Goal: Task Accomplishment & Management: Manage account settings

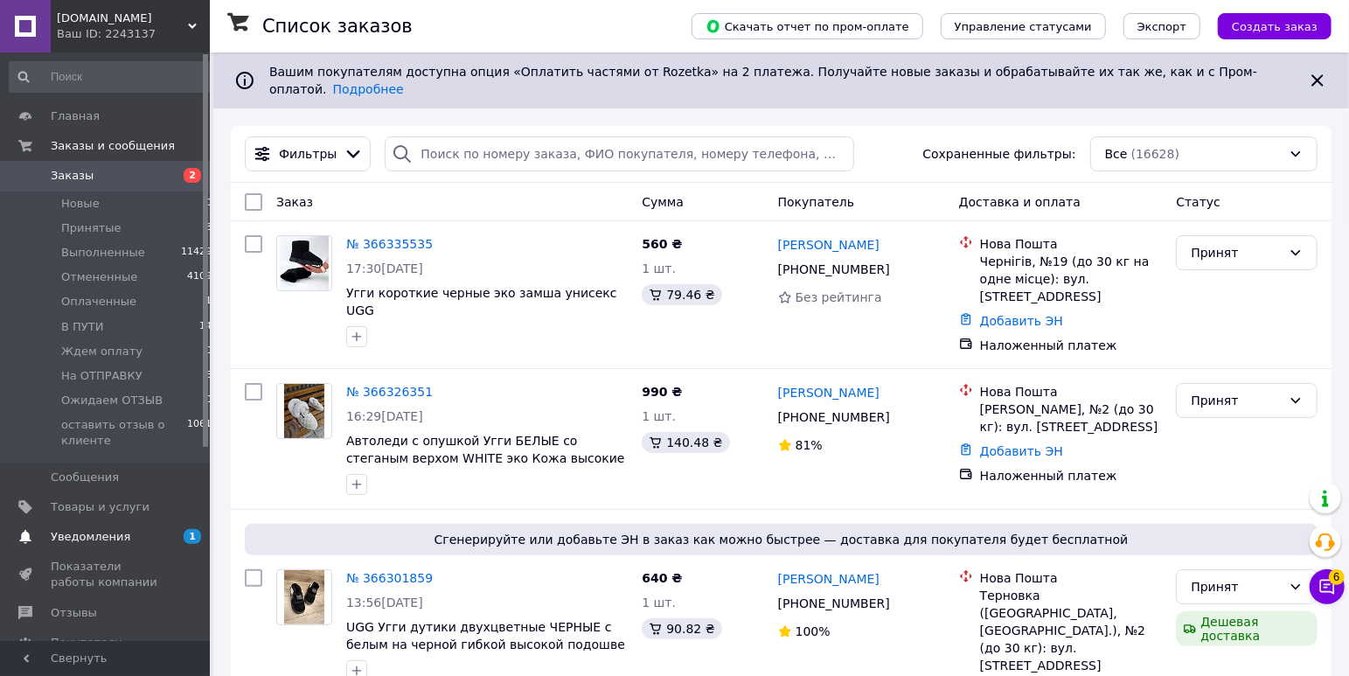
click at [106, 531] on span "Уведомления" at bounding box center [91, 537] width 80 height 16
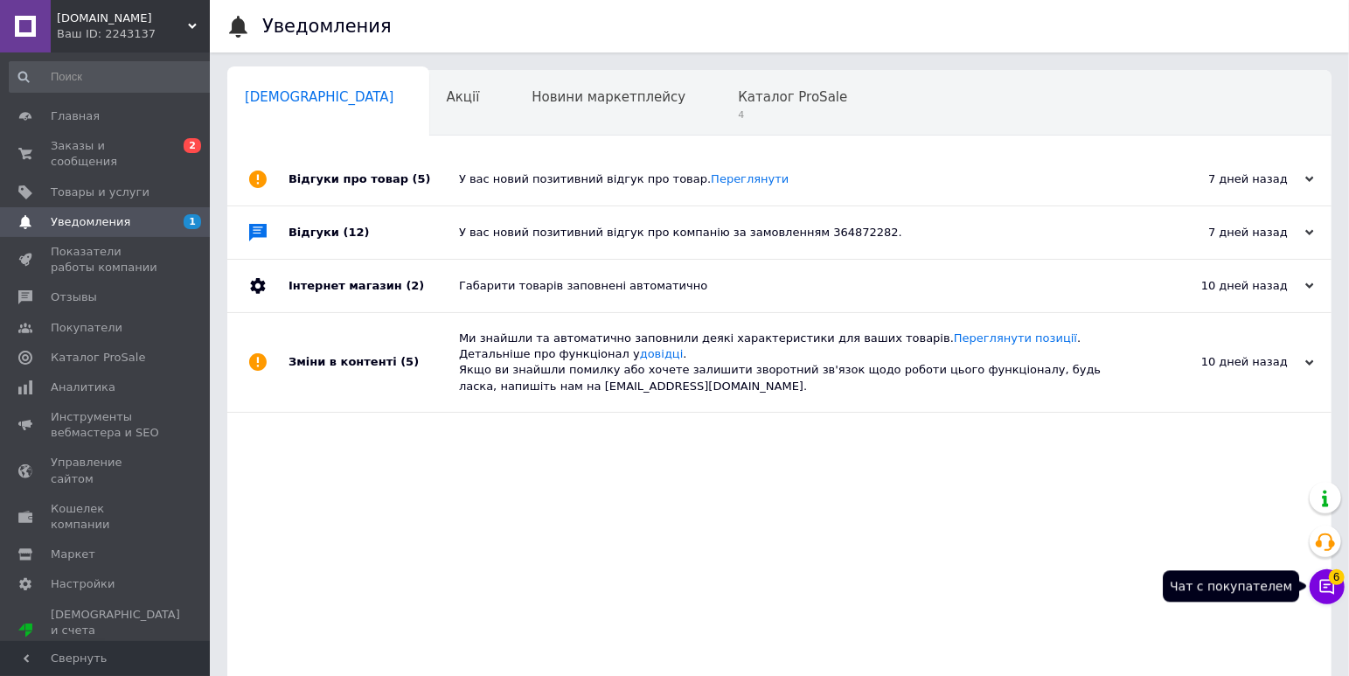
click at [1329, 592] on icon at bounding box center [1327, 587] width 15 height 15
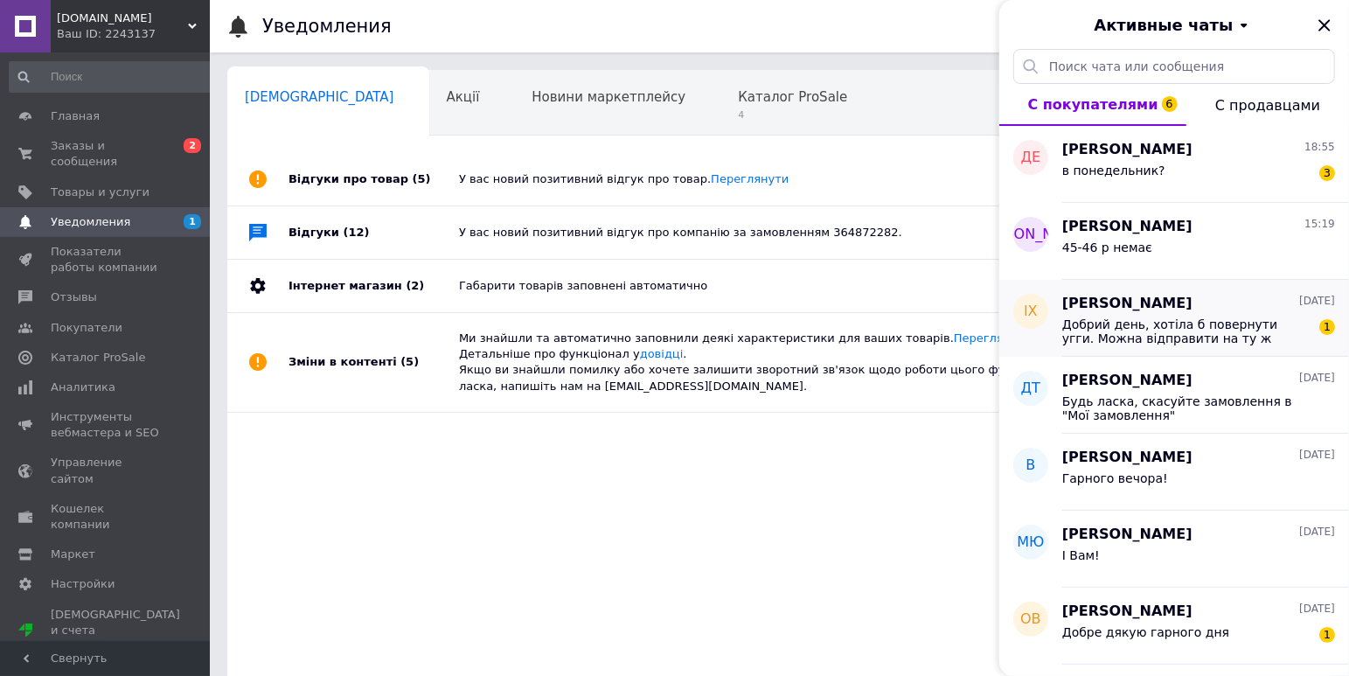
click at [1197, 329] on span "Добрий день, хотіла б повернути угги. Можна відправити на ту ж адресу, з якої в…" at bounding box center [1186, 331] width 248 height 28
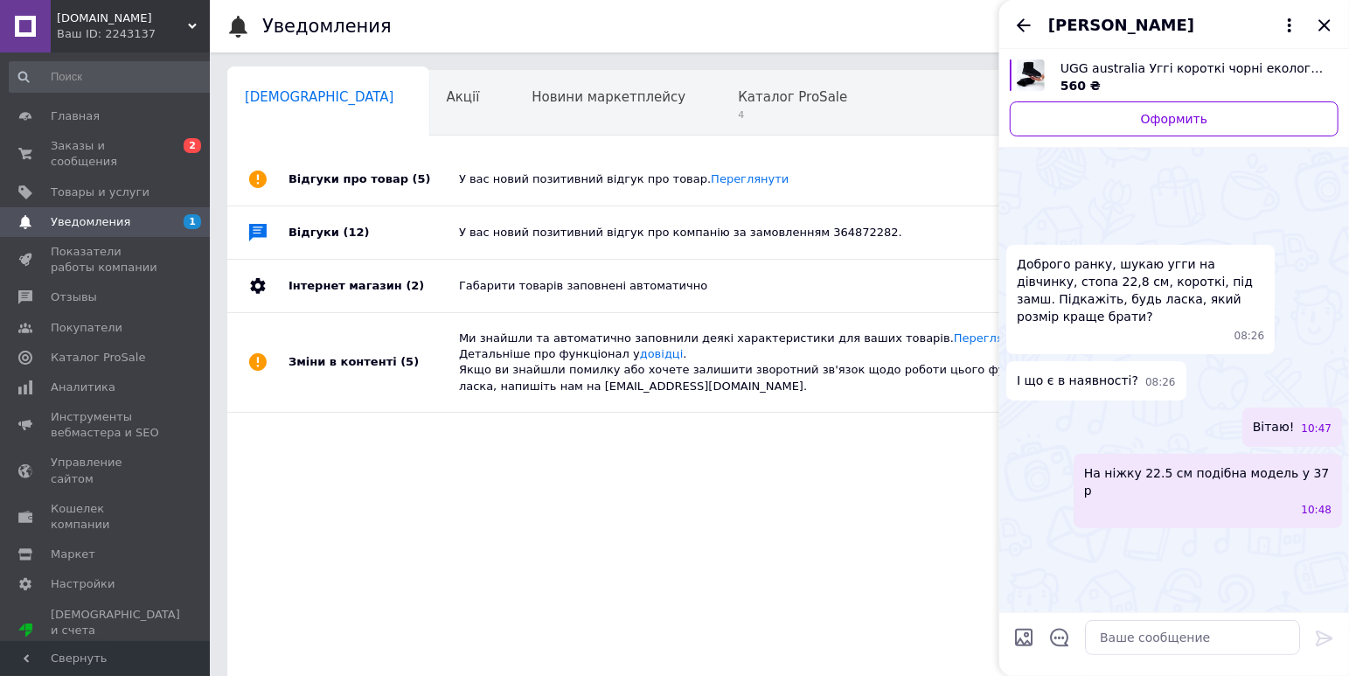
scroll to position [2797, 0]
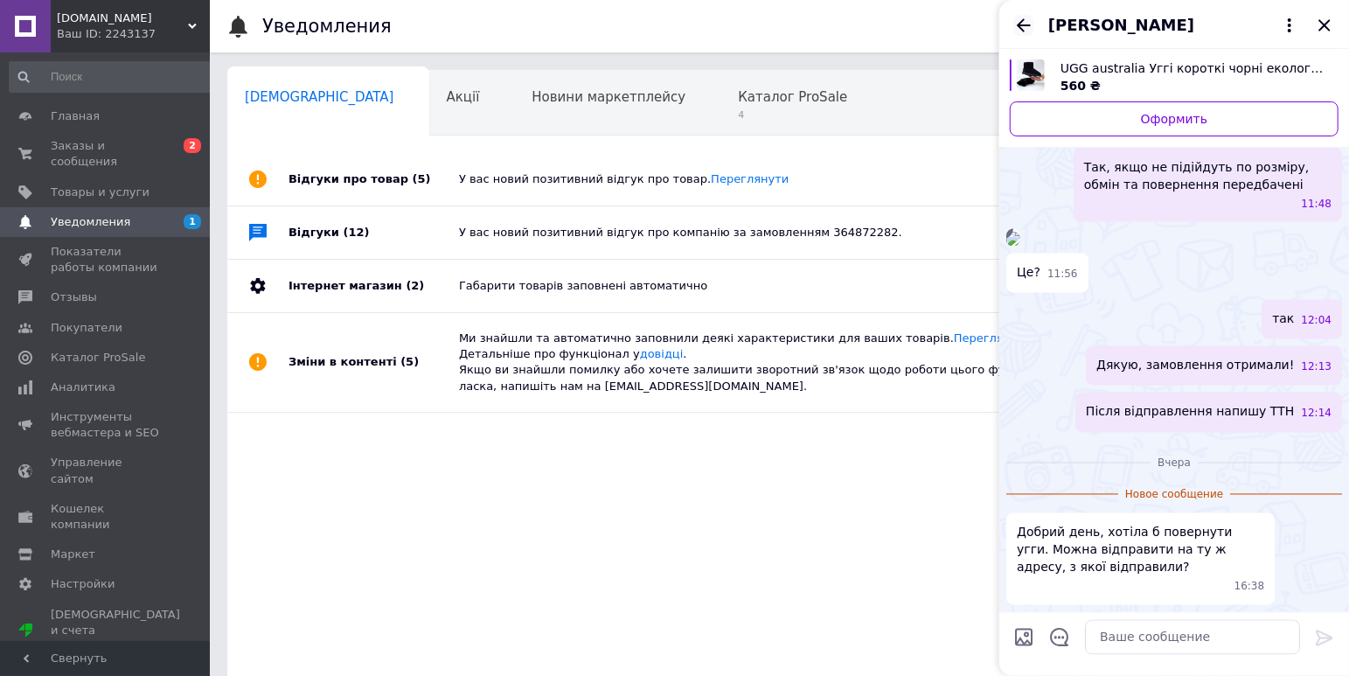
click at [1021, 24] on icon "Назад" at bounding box center [1024, 24] width 14 height 13
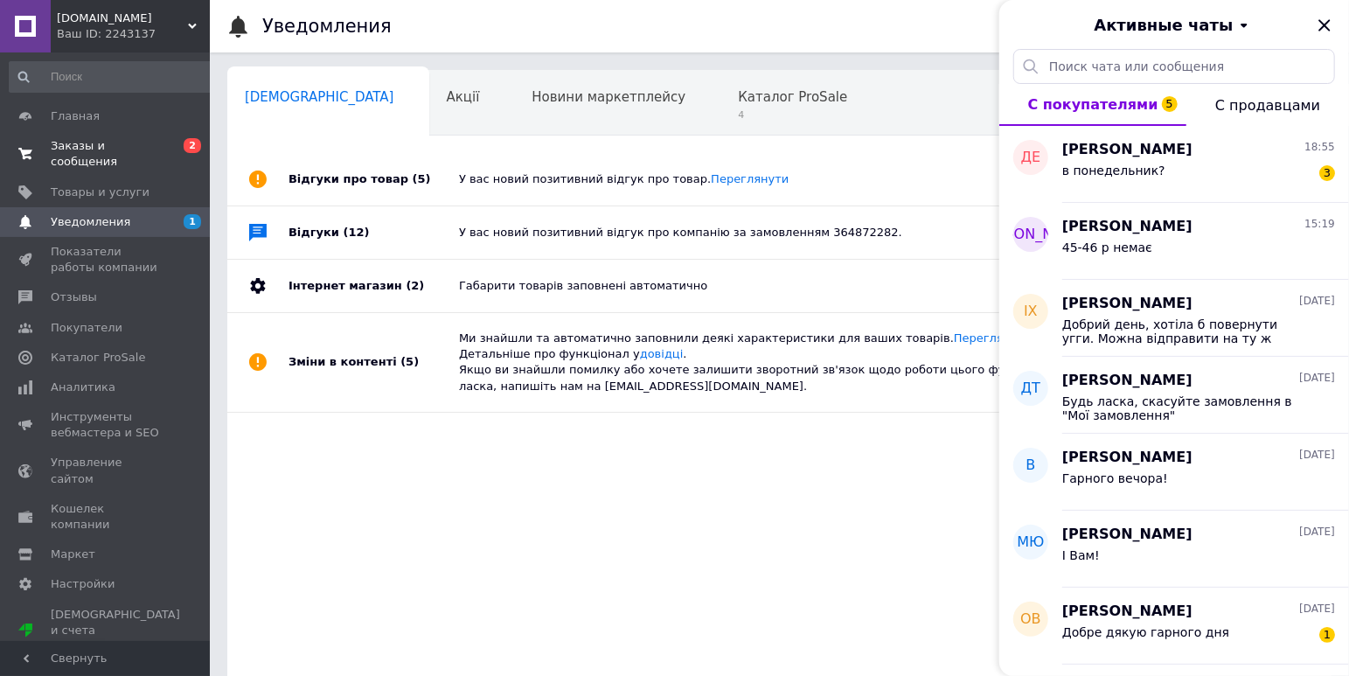
click at [45, 144] on span at bounding box center [25, 153] width 51 height 31
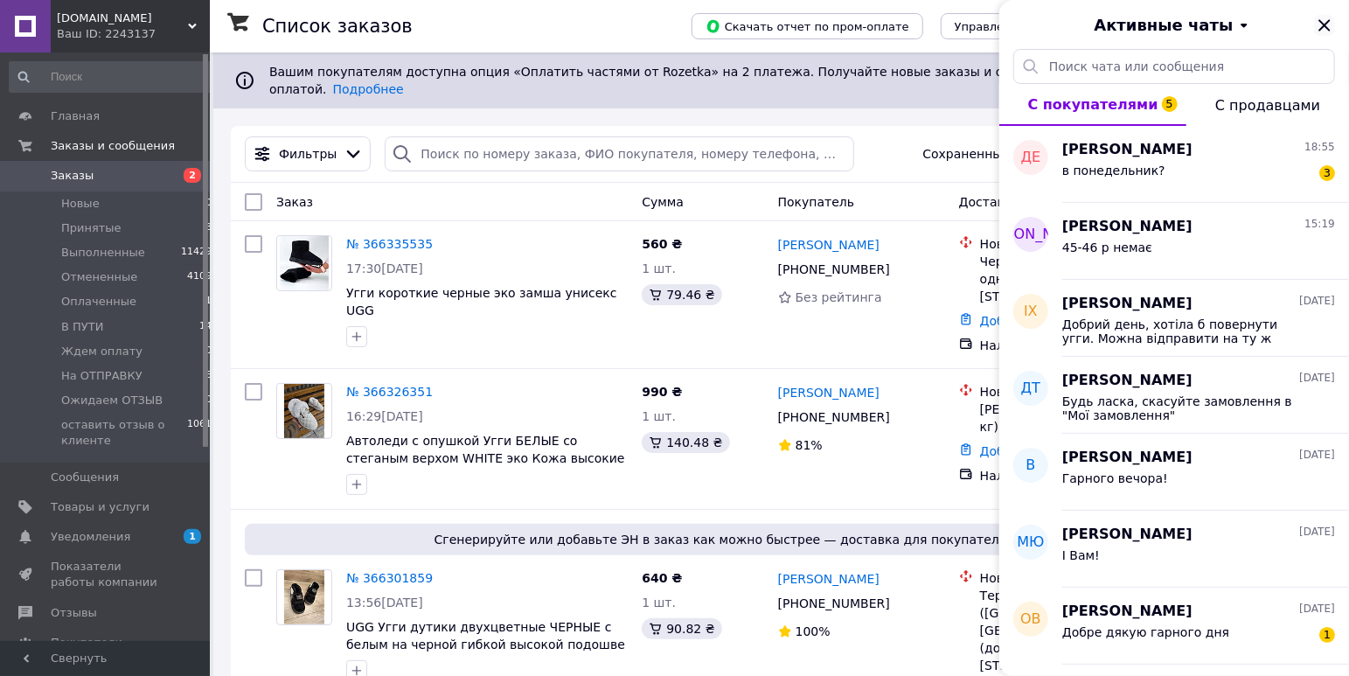
click at [1323, 28] on icon "Закрыть" at bounding box center [1323, 24] width 11 height 11
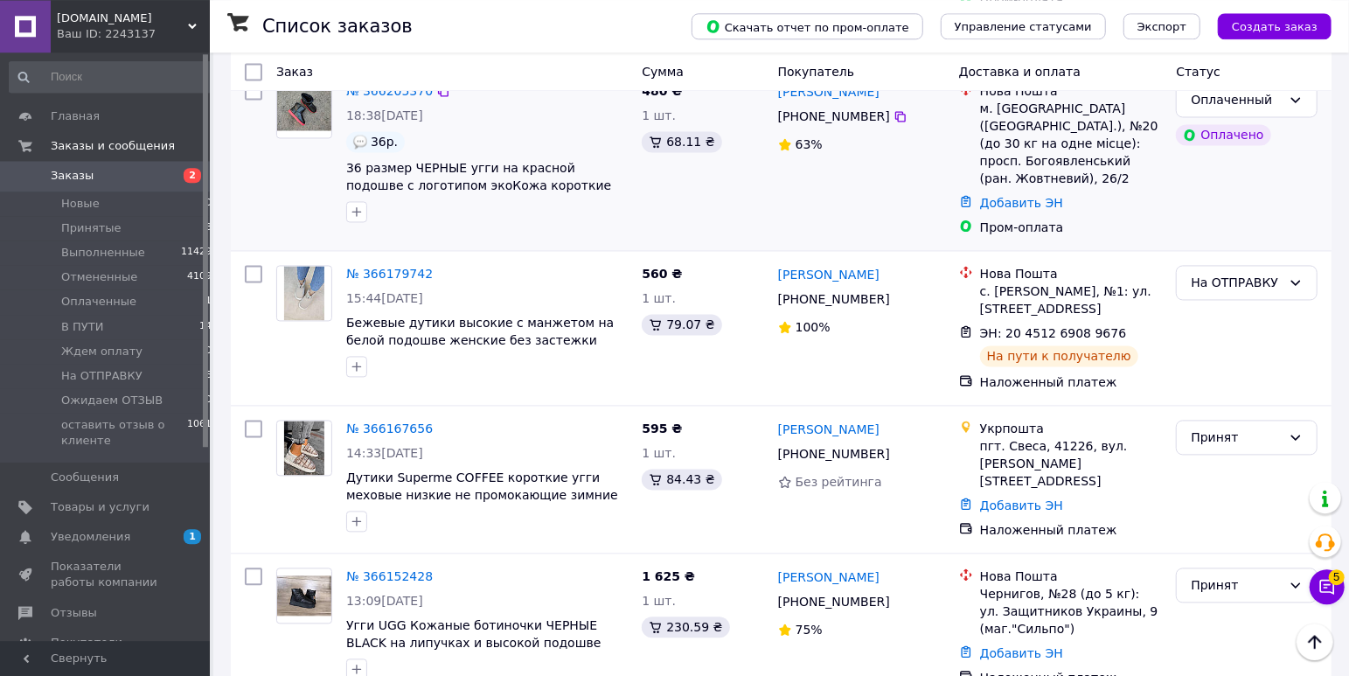
scroll to position [2019, 0]
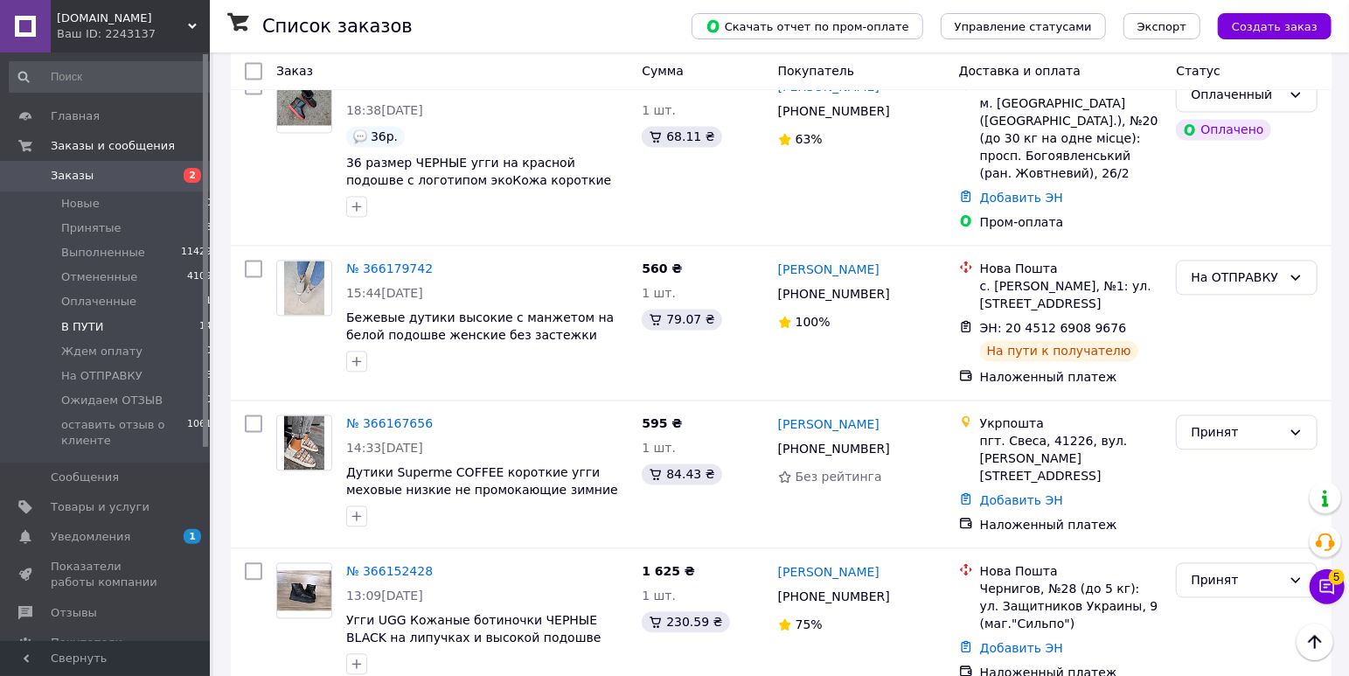
click at [84, 323] on span "В ПУТИ" at bounding box center [82, 327] width 42 height 16
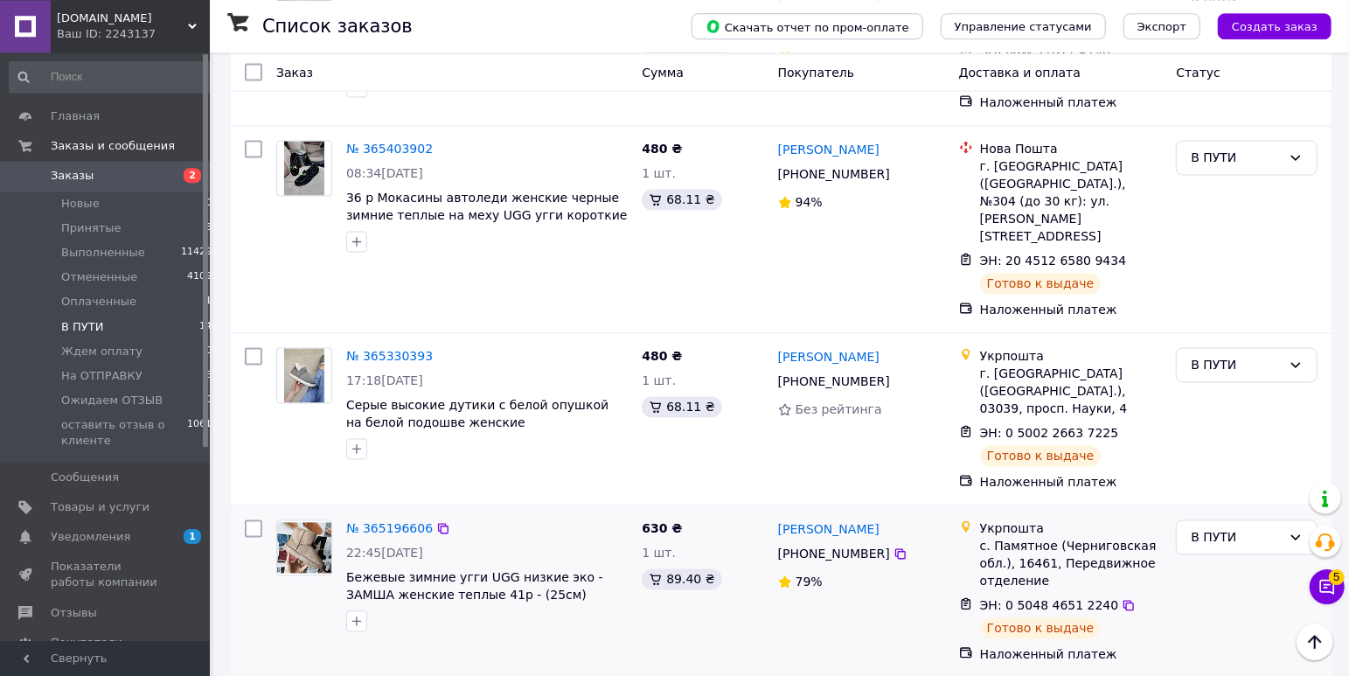
scroll to position [1928, 0]
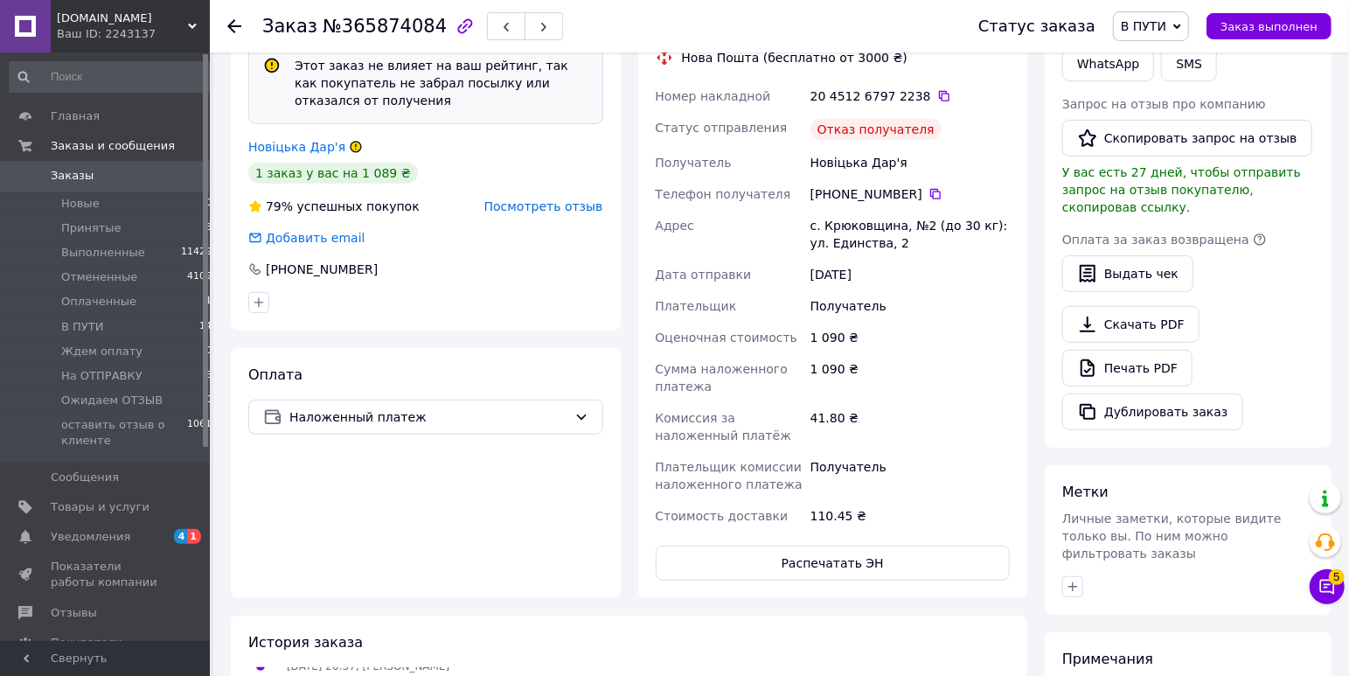
scroll to position [200, 0]
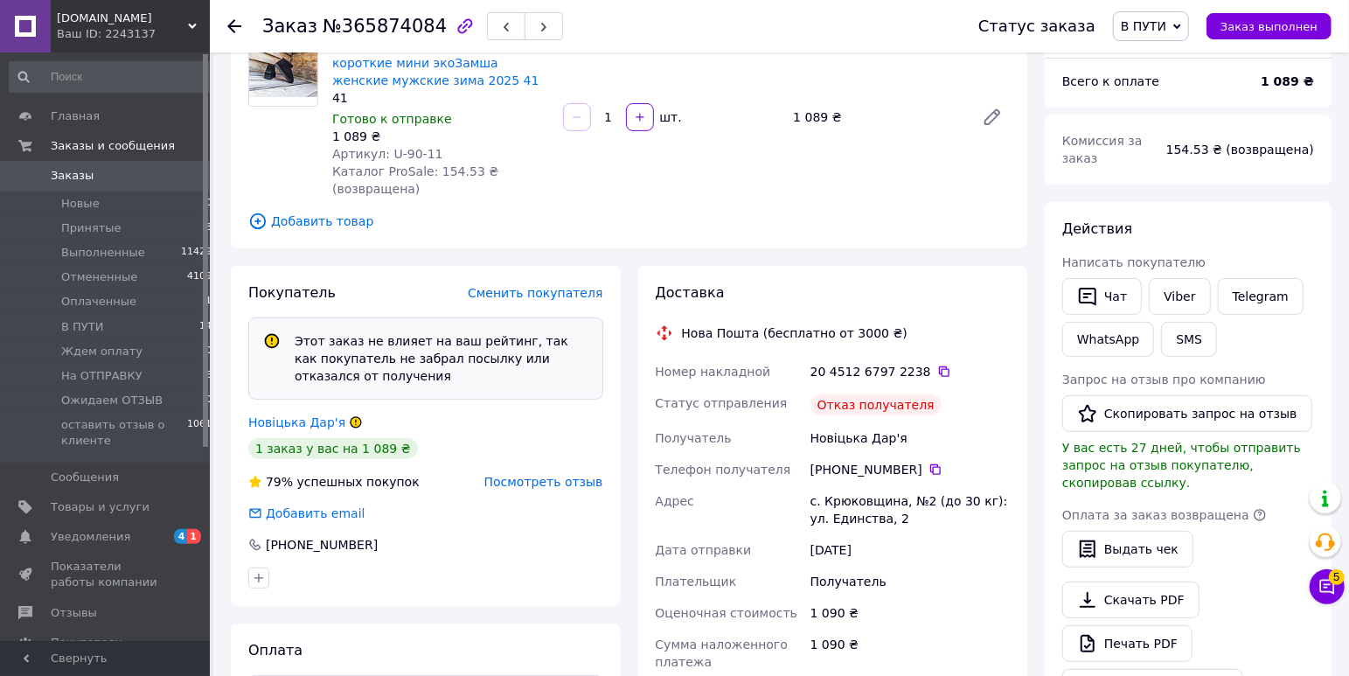
click at [1164, 33] on span "В ПУТИ" at bounding box center [1143, 26] width 45 height 14
click at [1190, 186] on li "оставить отзыв о клиенте" at bounding box center [1201, 199] width 174 height 26
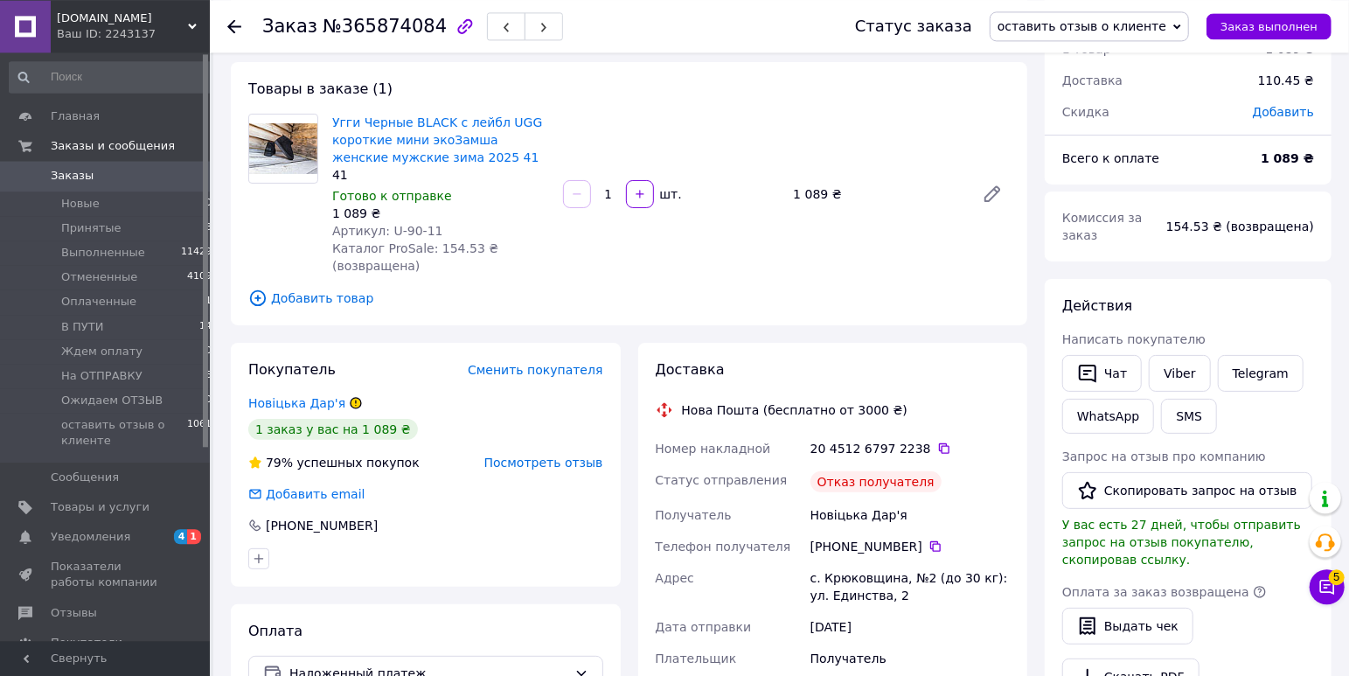
scroll to position [66, 0]
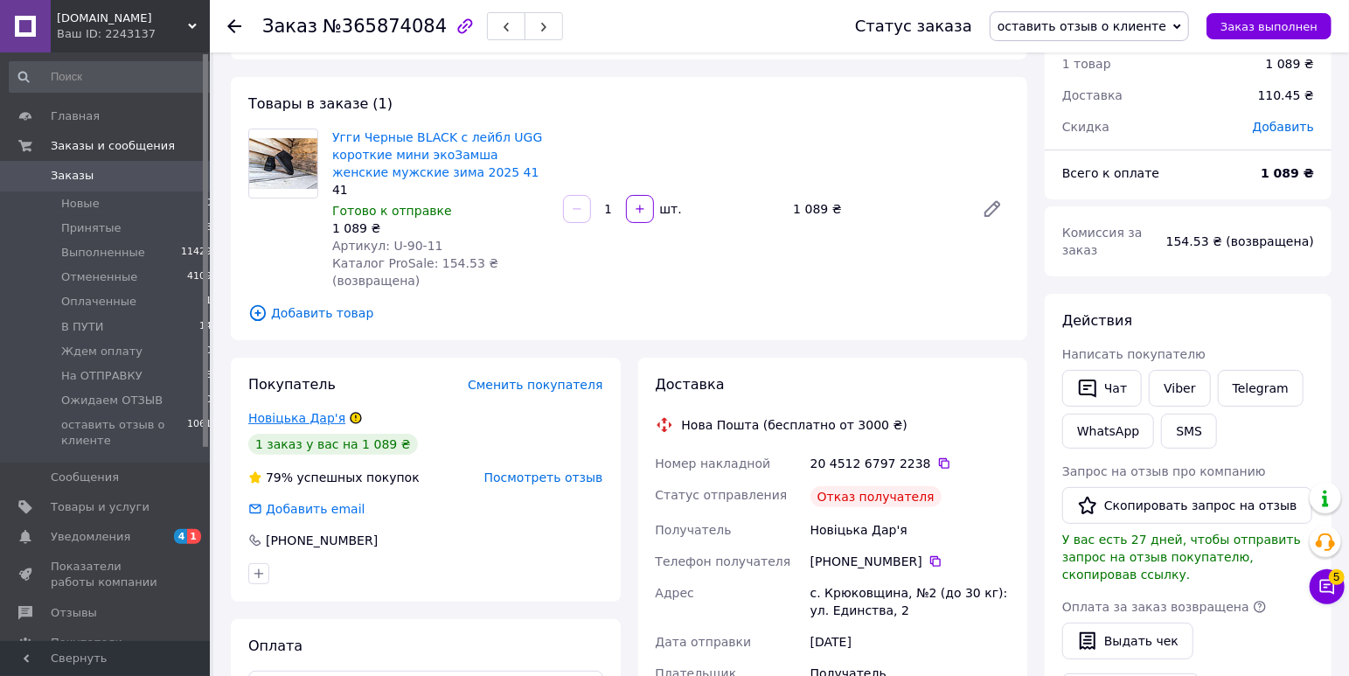
click at [277, 422] on link "Новіцька Дар'я" at bounding box center [296, 418] width 97 height 14
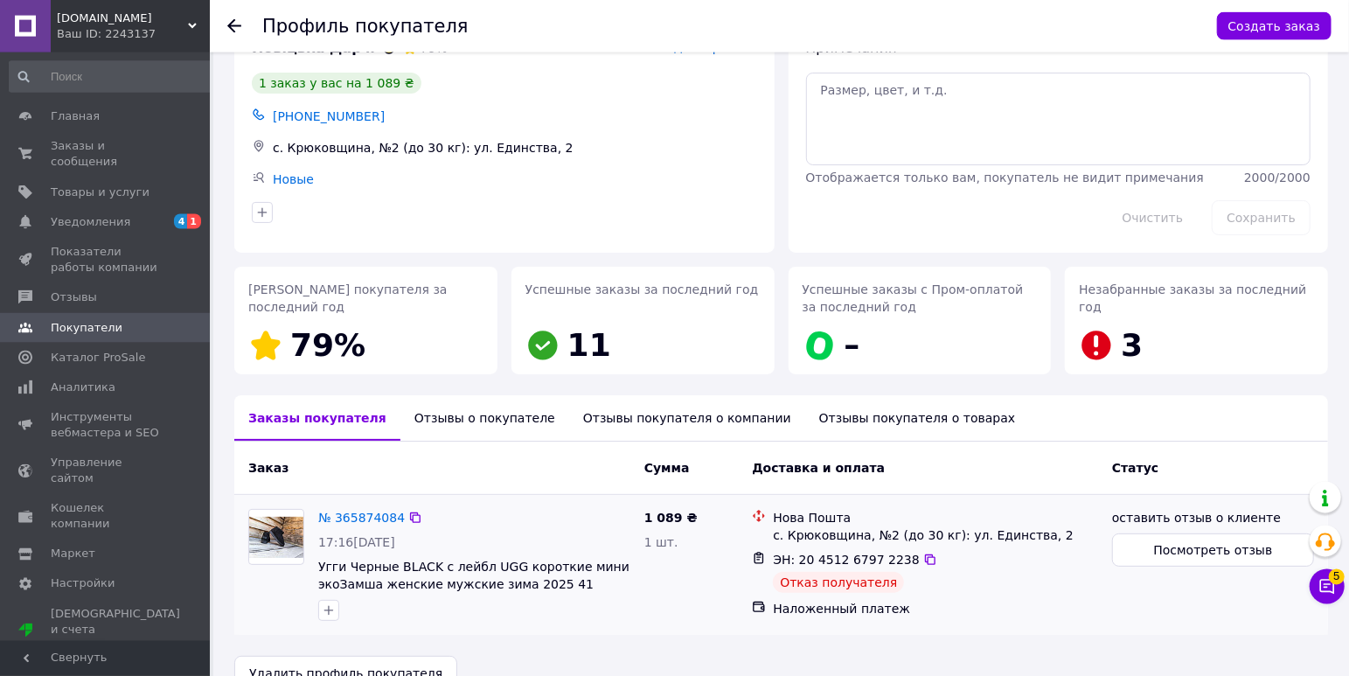
scroll to position [88, 0]
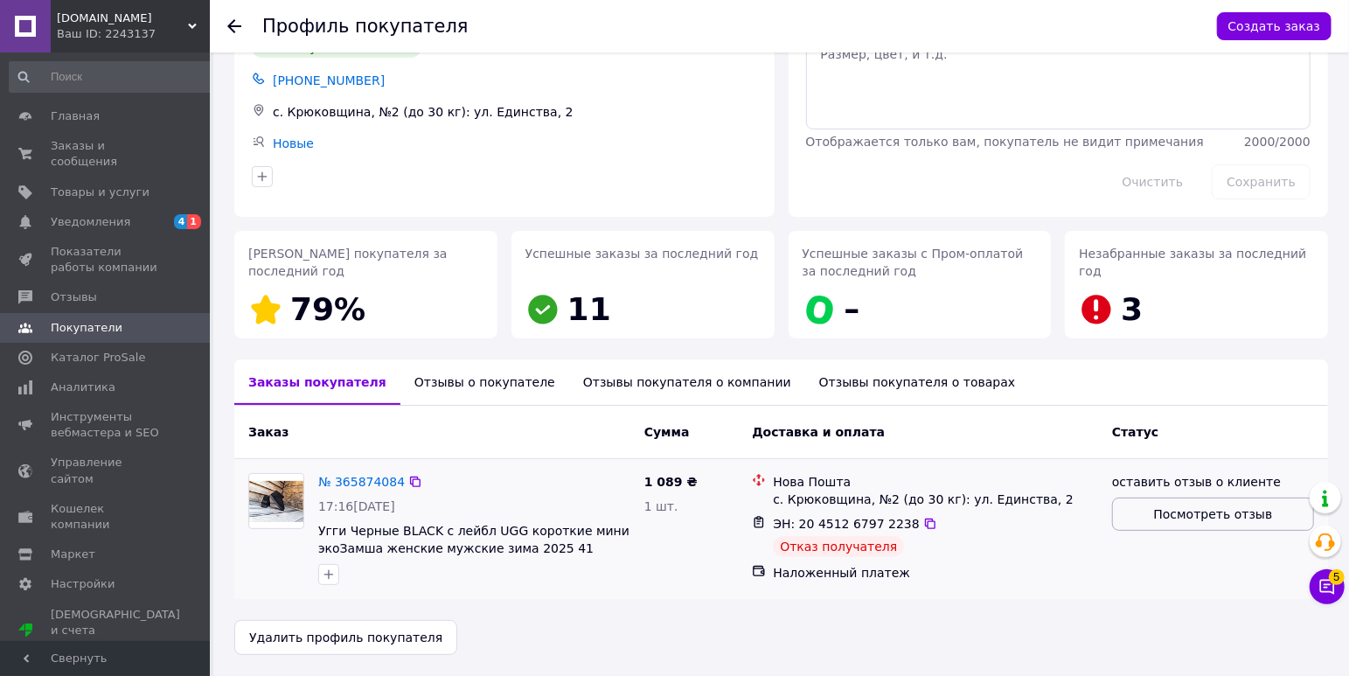
click at [1199, 514] on span "Посмотреть отзыв" at bounding box center [1213, 513] width 119 height 17
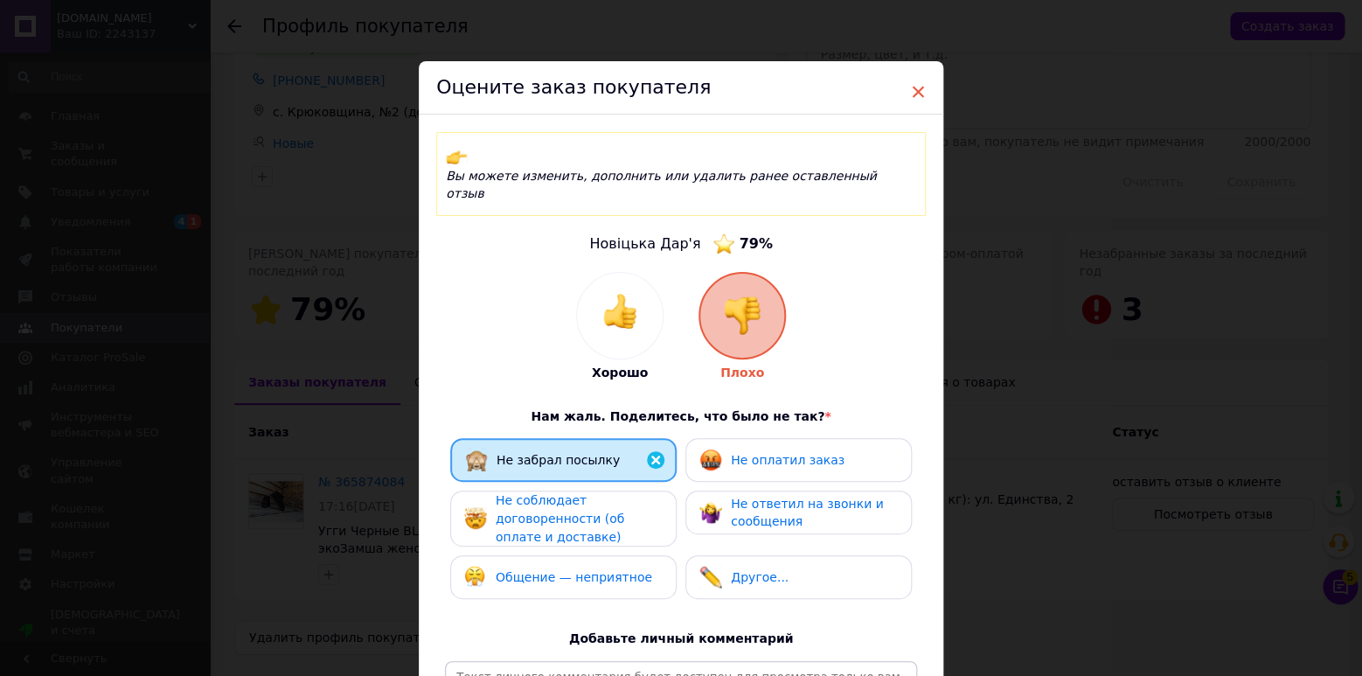
click at [911, 89] on span "×" at bounding box center [918, 92] width 16 height 30
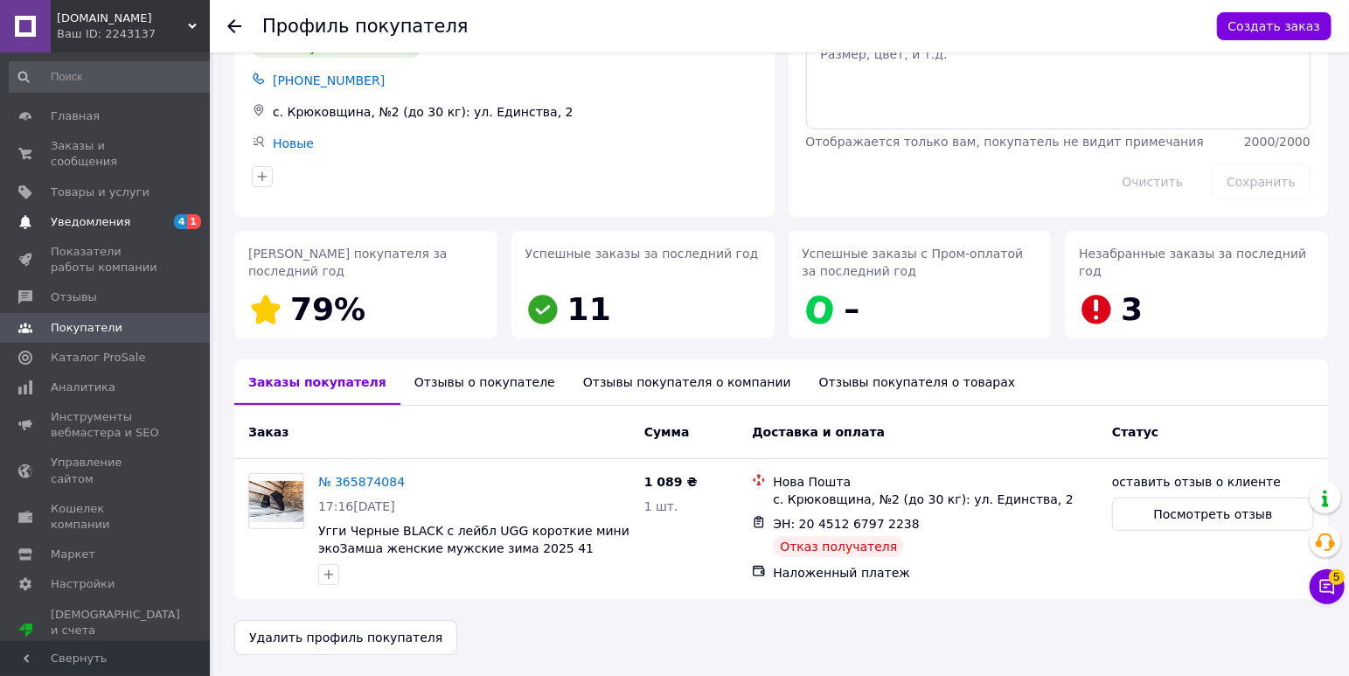
click at [157, 214] on span "Уведомления" at bounding box center [106, 222] width 111 height 16
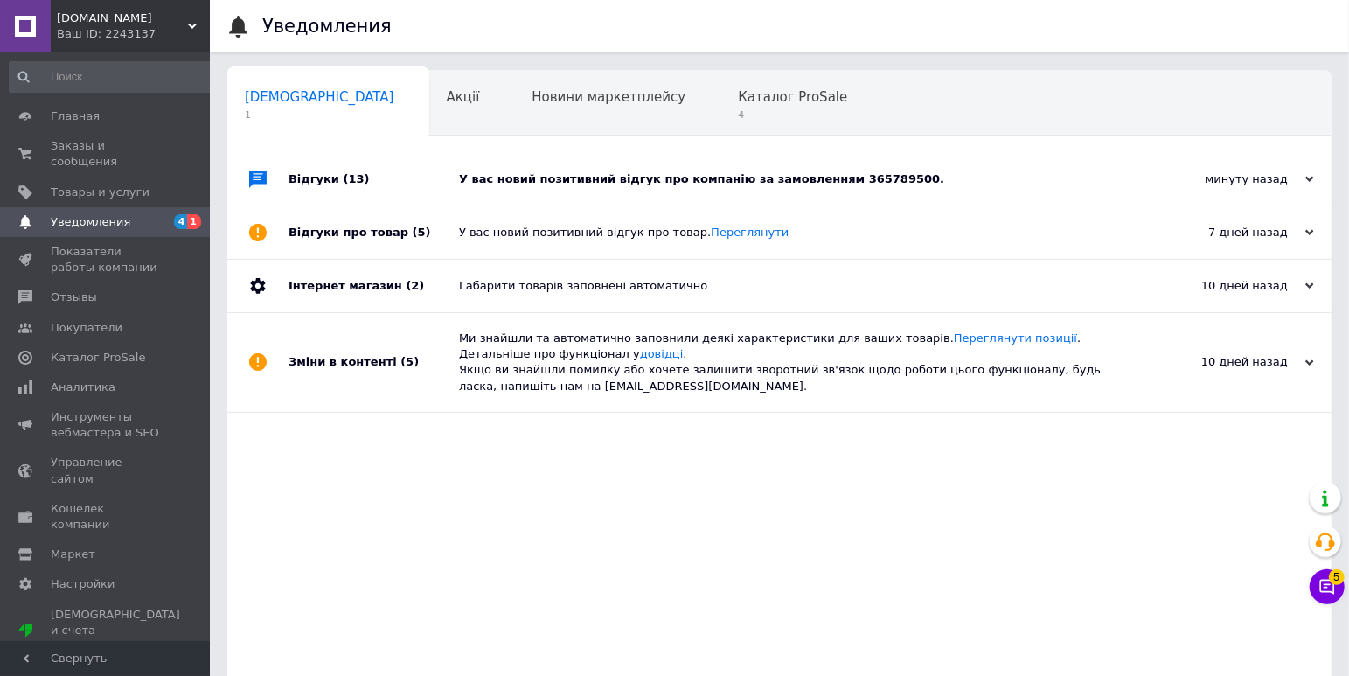
click at [523, 180] on div "У вас новий позитивний відгук про компанію за замовленням 365789500." at bounding box center [799, 179] width 680 height 16
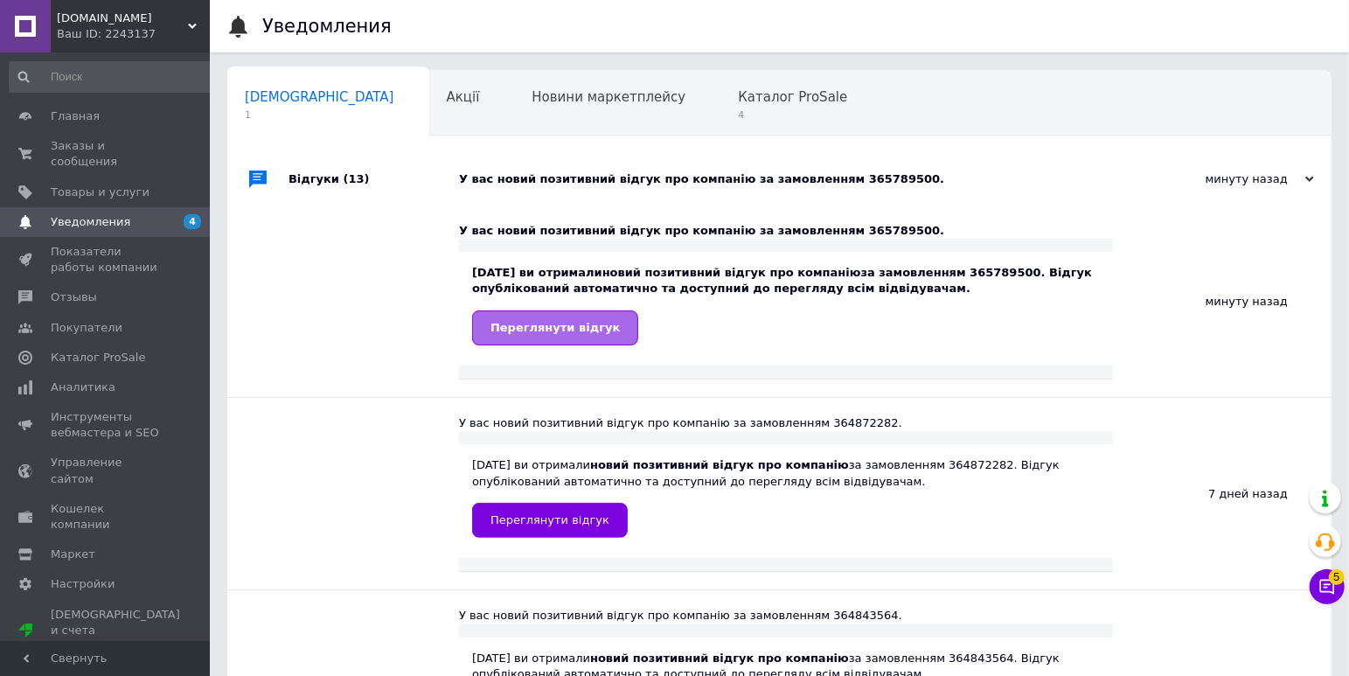
click at [557, 332] on span "Переглянути відгук" at bounding box center [554, 327] width 129 height 13
click at [738, 110] on span "4" at bounding box center [792, 114] width 109 height 13
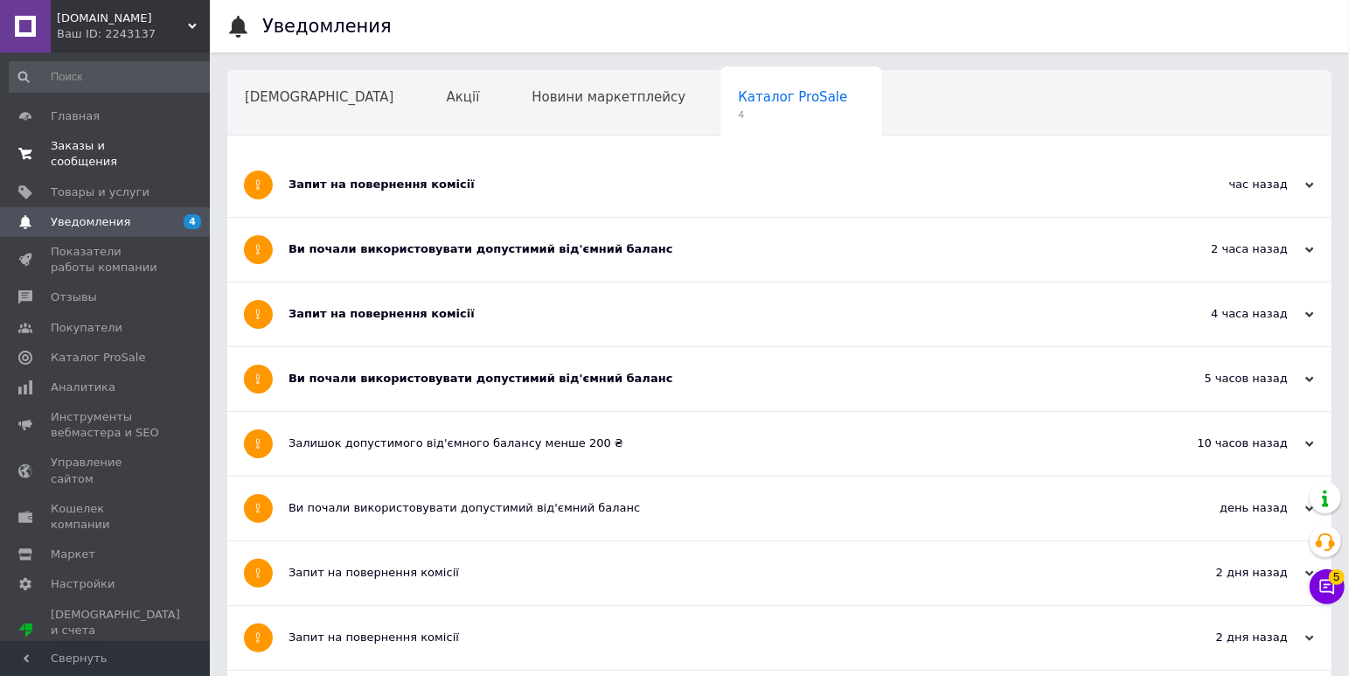
click at [79, 139] on span "Заказы и сообщения" at bounding box center [106, 153] width 111 height 31
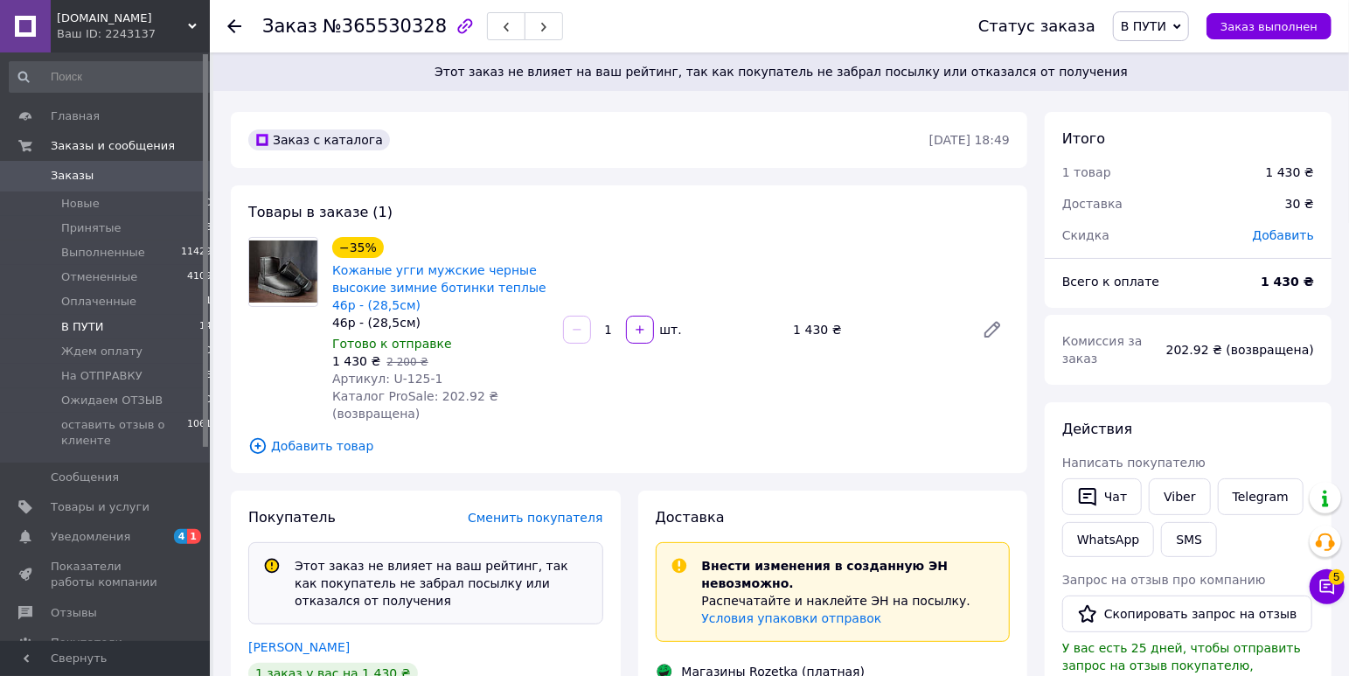
click at [128, 323] on li "В ПУТИ 14" at bounding box center [111, 327] width 222 height 24
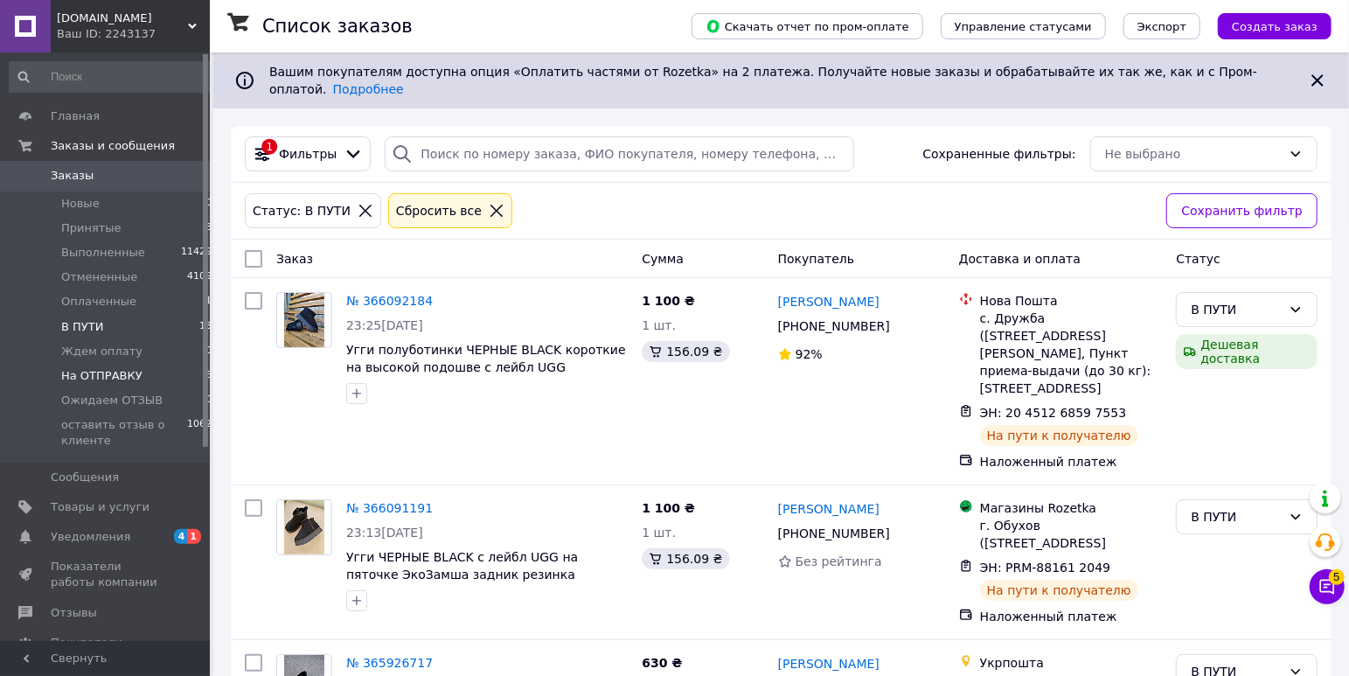
click at [108, 374] on span "На ОТПРАВКУ" at bounding box center [101, 376] width 81 height 16
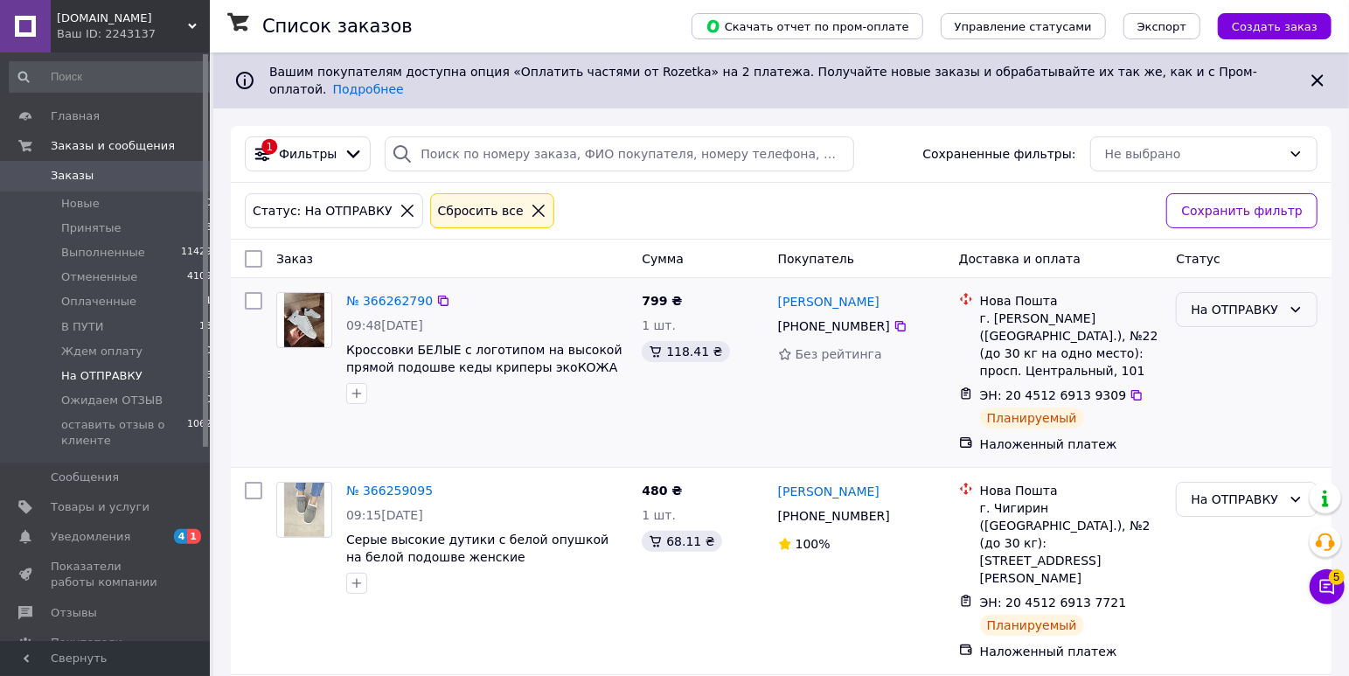
click at [1252, 300] on div "На ОТПРАВКУ" at bounding box center [1236, 309] width 91 height 19
click at [1218, 453] on li "В ПУТИ" at bounding box center [1247, 458] width 140 height 31
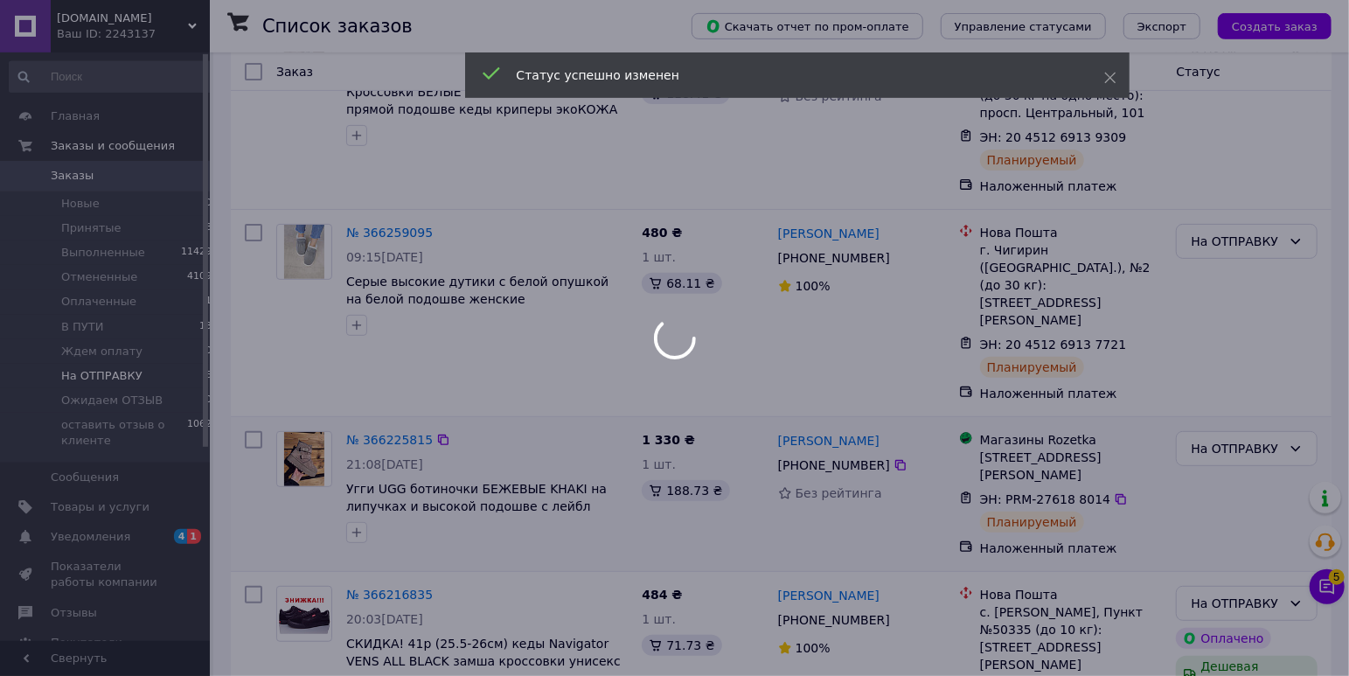
scroll to position [275, 0]
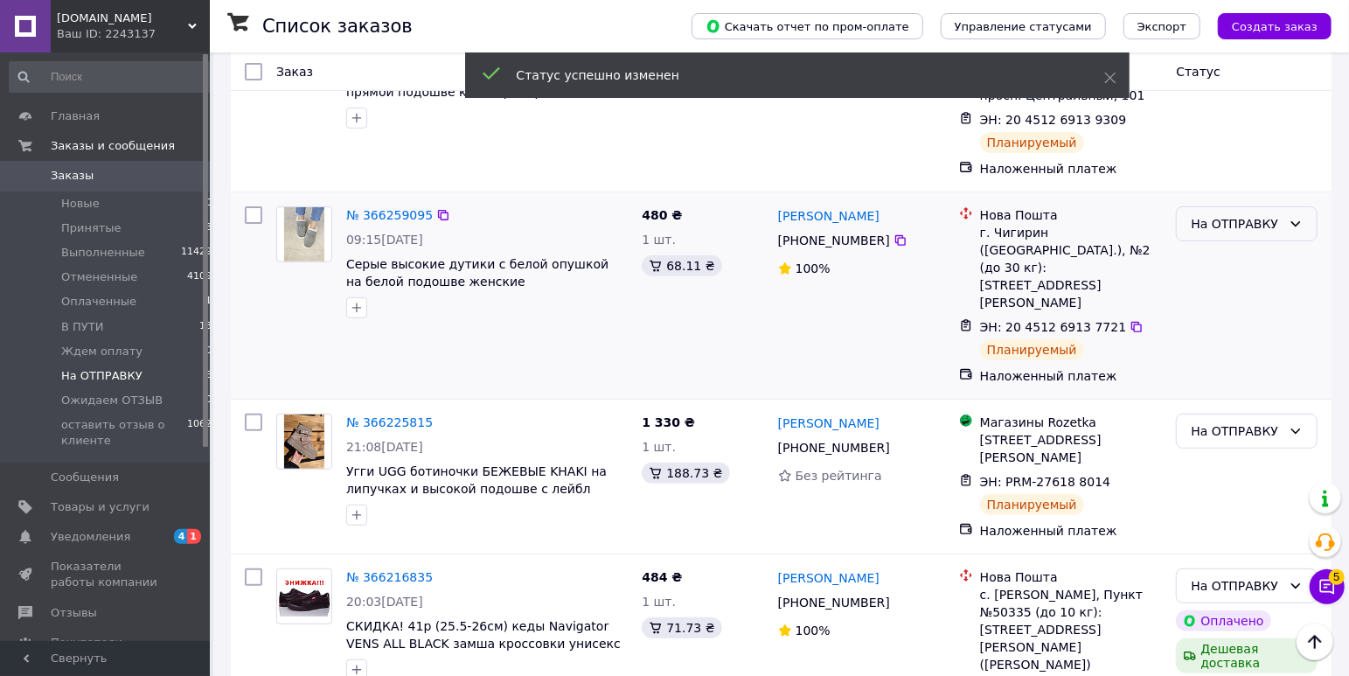
click at [1244, 214] on div "На ОТПРАВКУ" at bounding box center [1236, 223] width 91 height 19
click at [1225, 370] on li "В ПУТИ" at bounding box center [1247, 373] width 140 height 31
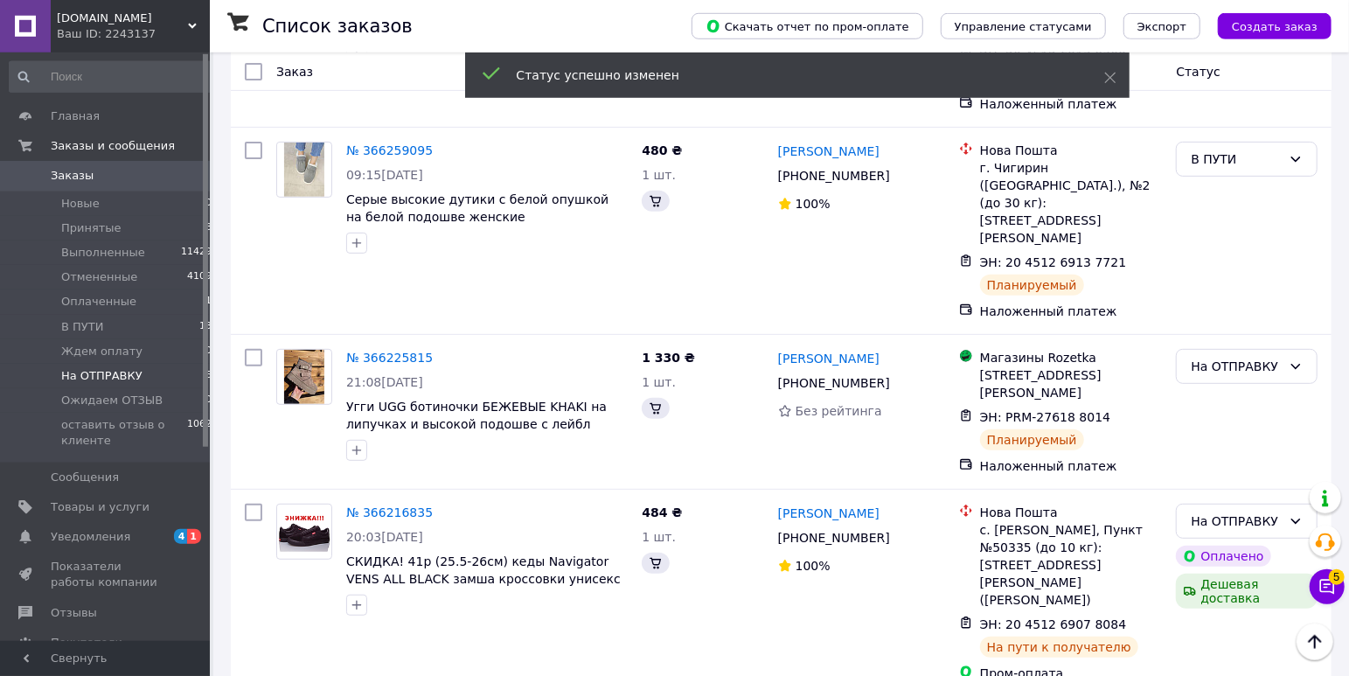
scroll to position [551, 0]
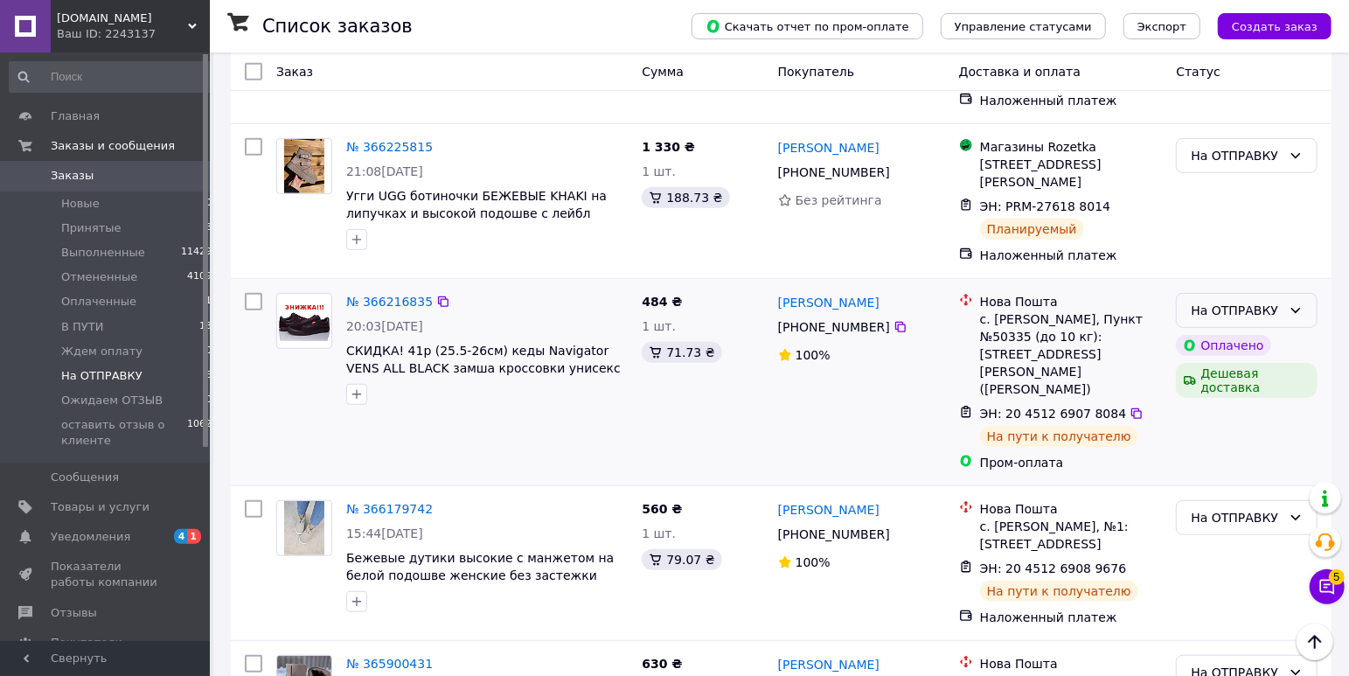
click at [1293, 303] on icon at bounding box center [1296, 310] width 14 height 14
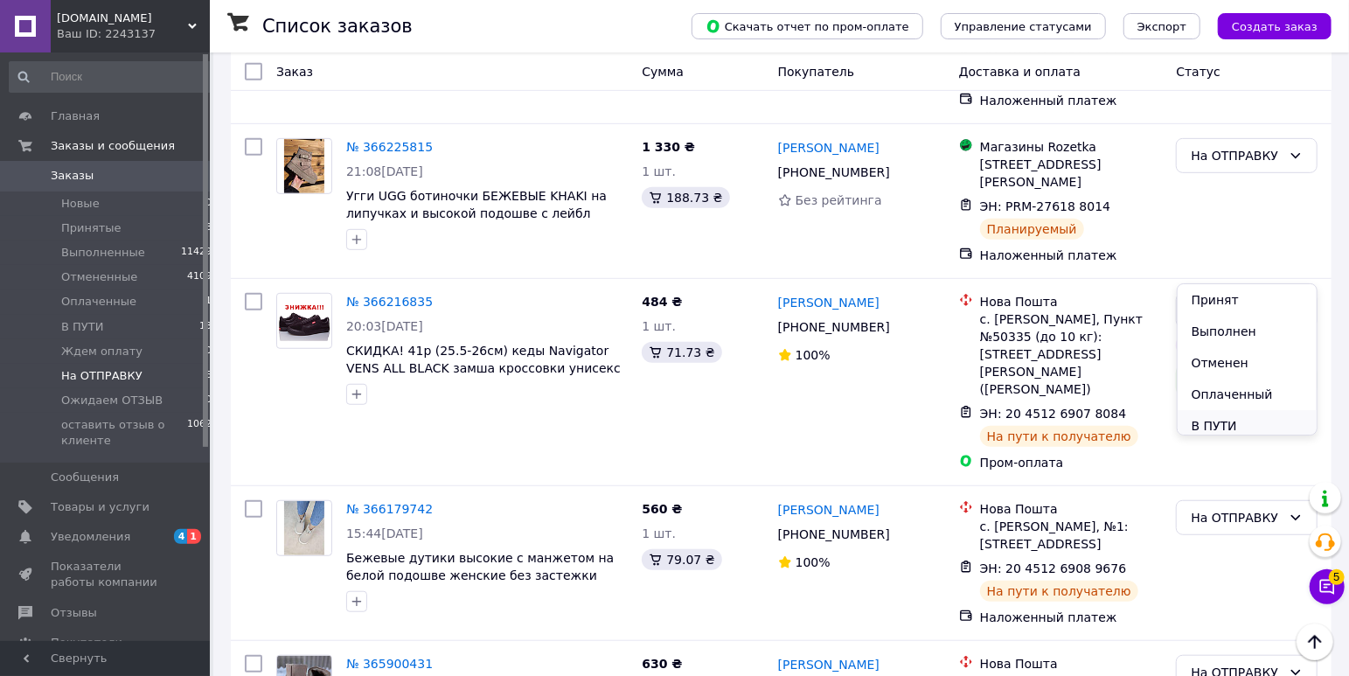
click at [1222, 420] on li "В ПУТИ" at bounding box center [1247, 425] width 140 height 31
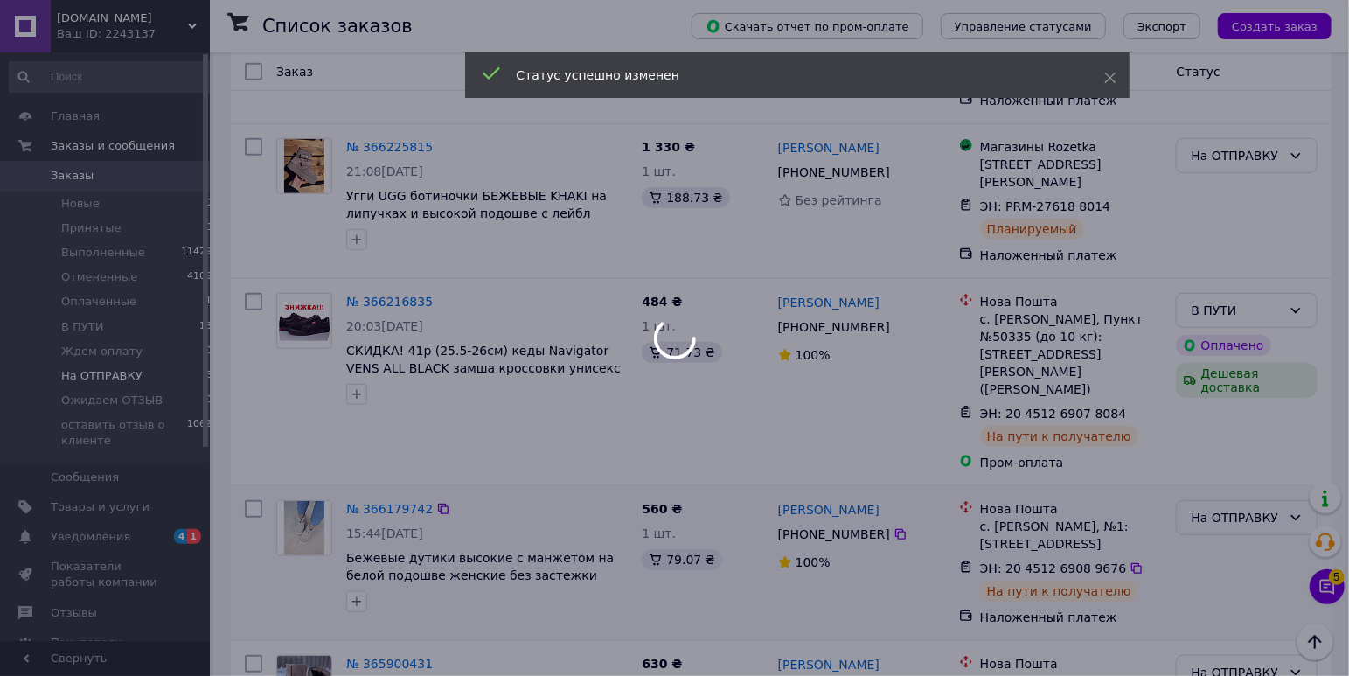
scroll to position [378, 0]
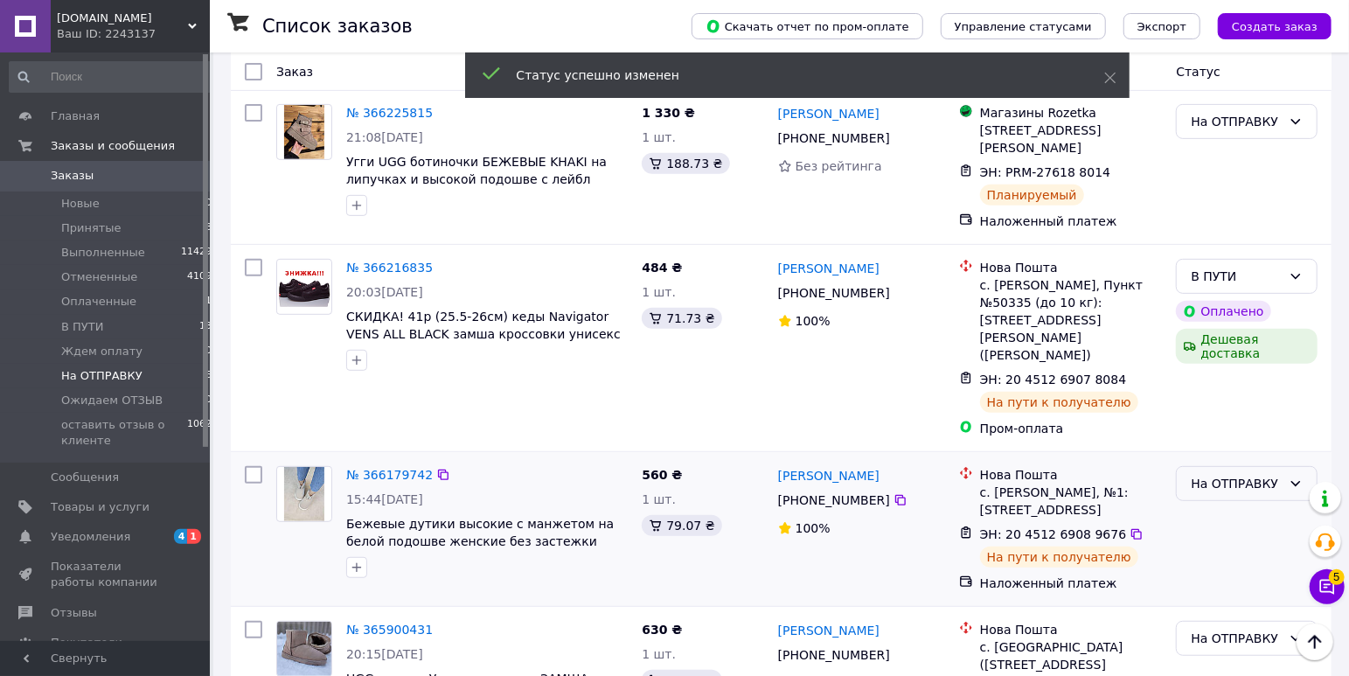
click at [1226, 474] on div "На ОТПРАВКУ" at bounding box center [1236, 483] width 91 height 19
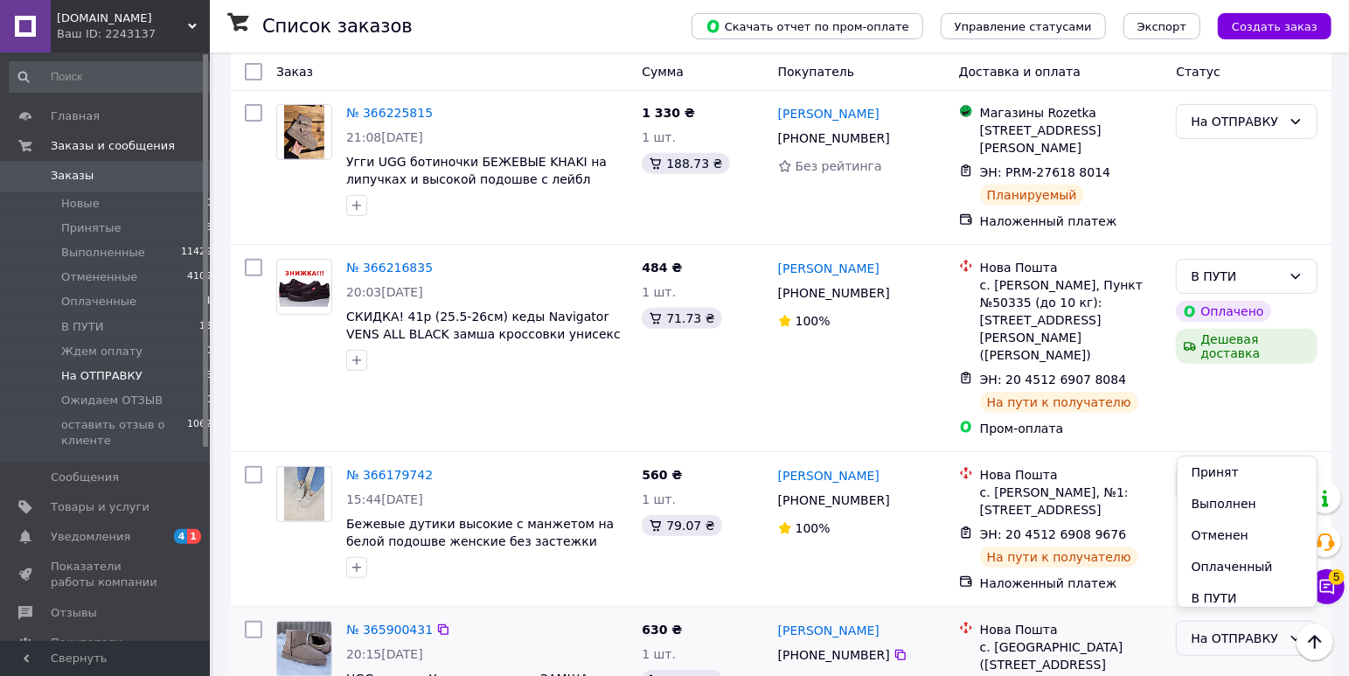
click at [1216, 600] on li "В ПУТИ" at bounding box center [1247, 597] width 140 height 31
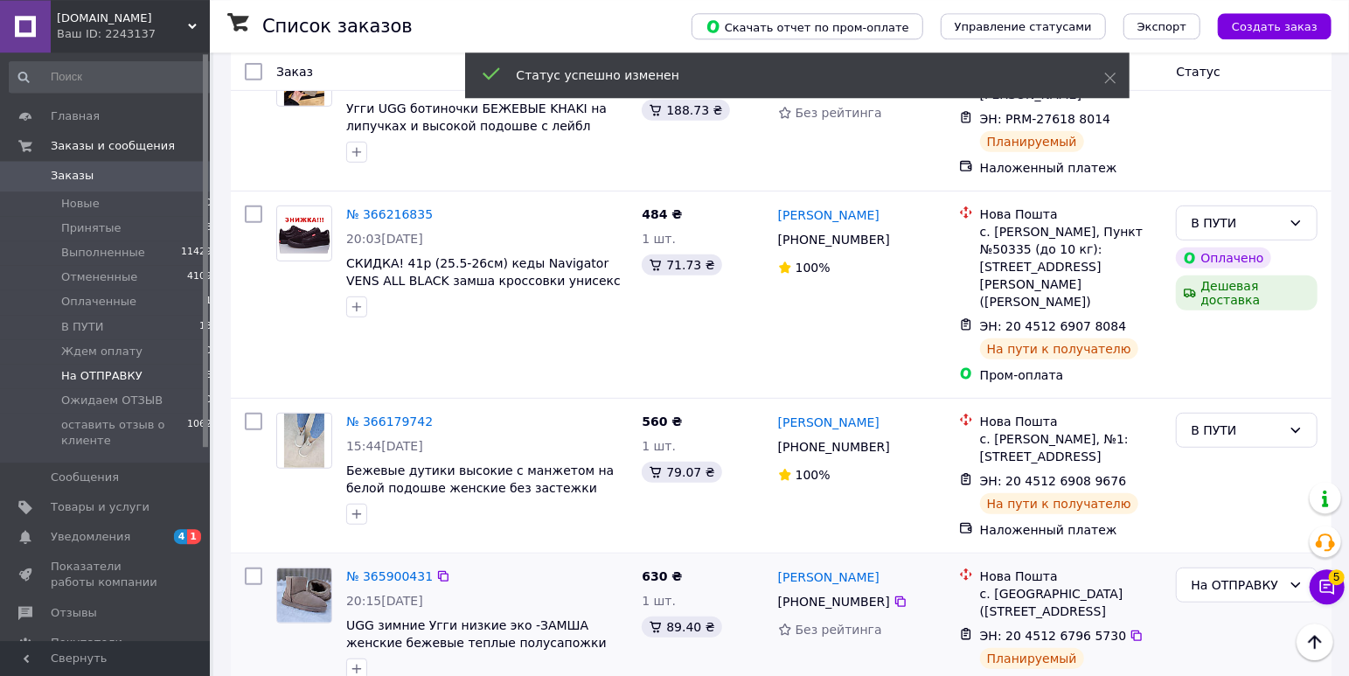
scroll to position [433, 0]
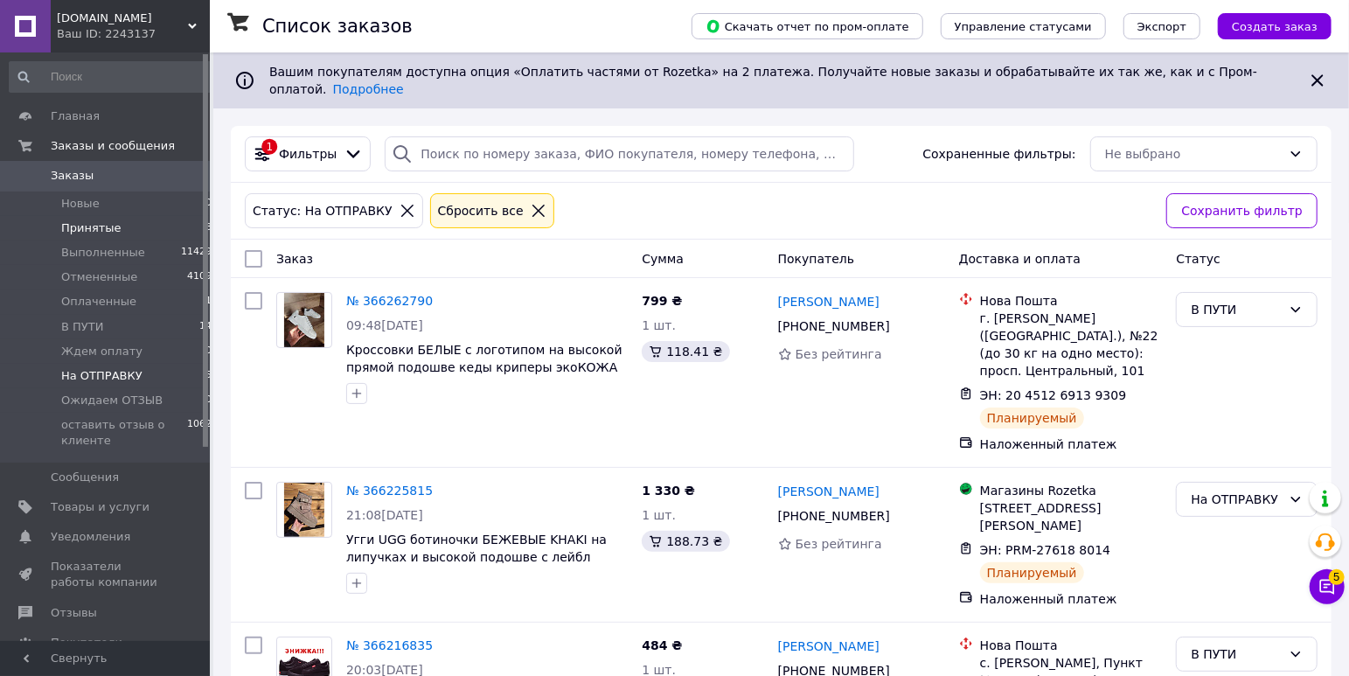
click at [81, 226] on span "Принятые" at bounding box center [91, 228] width 60 height 16
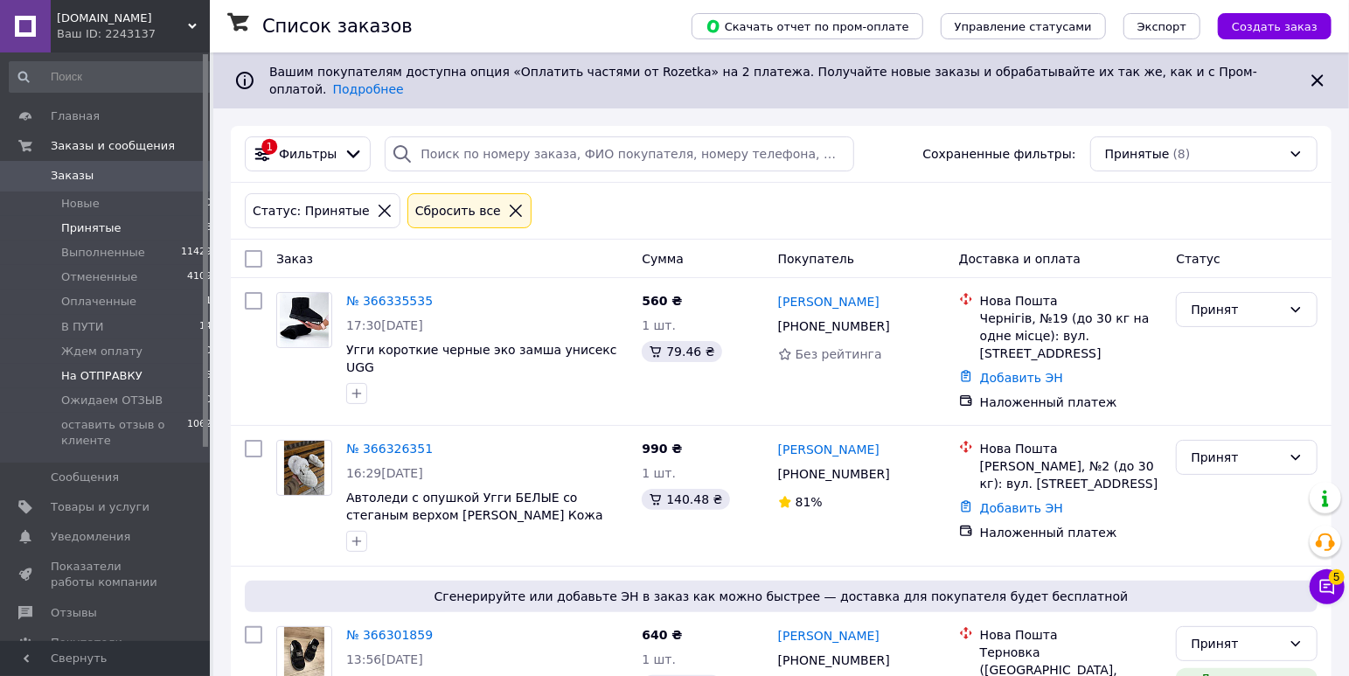
click at [156, 371] on li "На ОТПРАВКУ 5" at bounding box center [111, 376] width 222 height 24
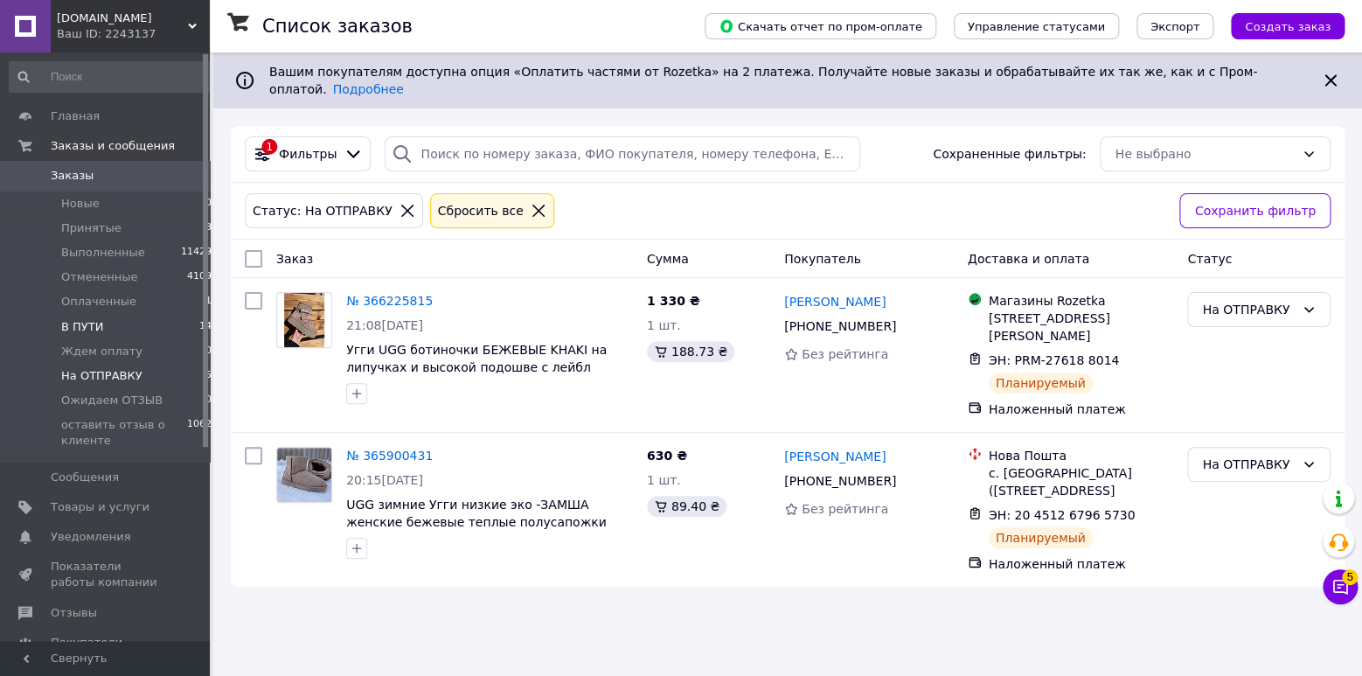
click at [78, 326] on span "В ПУТИ" at bounding box center [82, 327] width 42 height 16
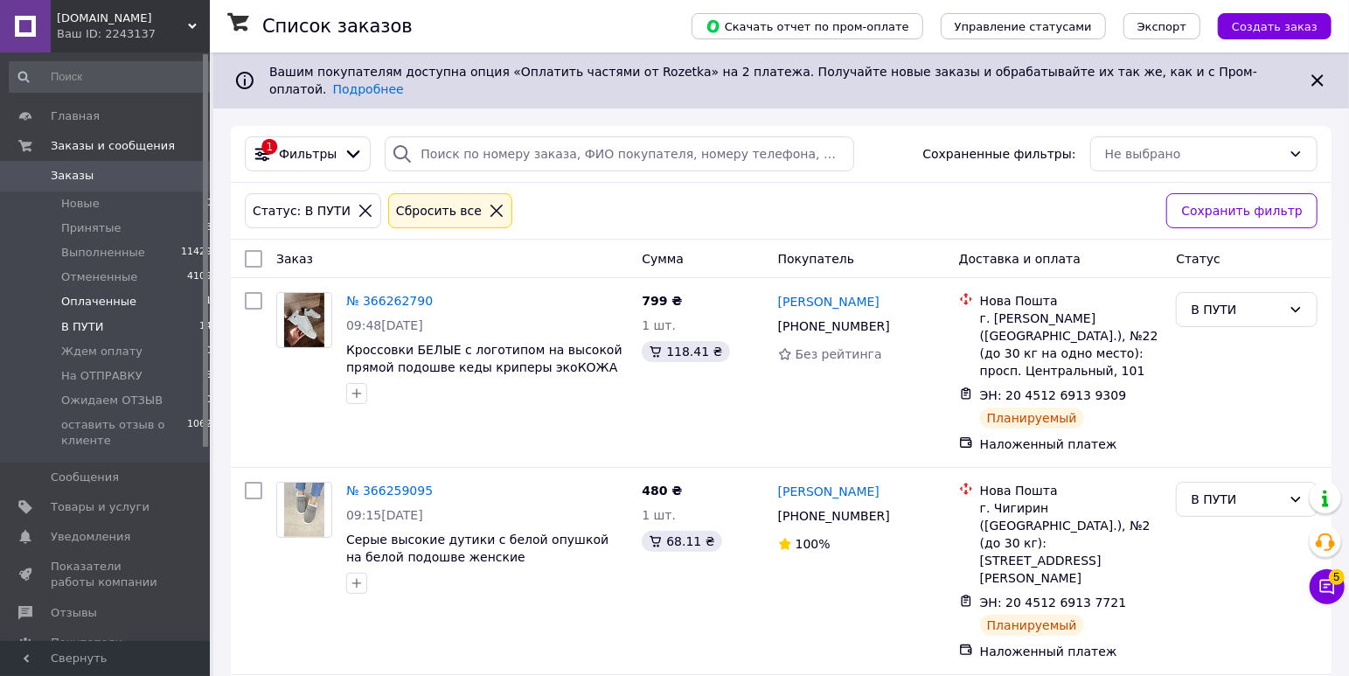
click at [68, 293] on li "Оплаченные 1" at bounding box center [111, 301] width 222 height 24
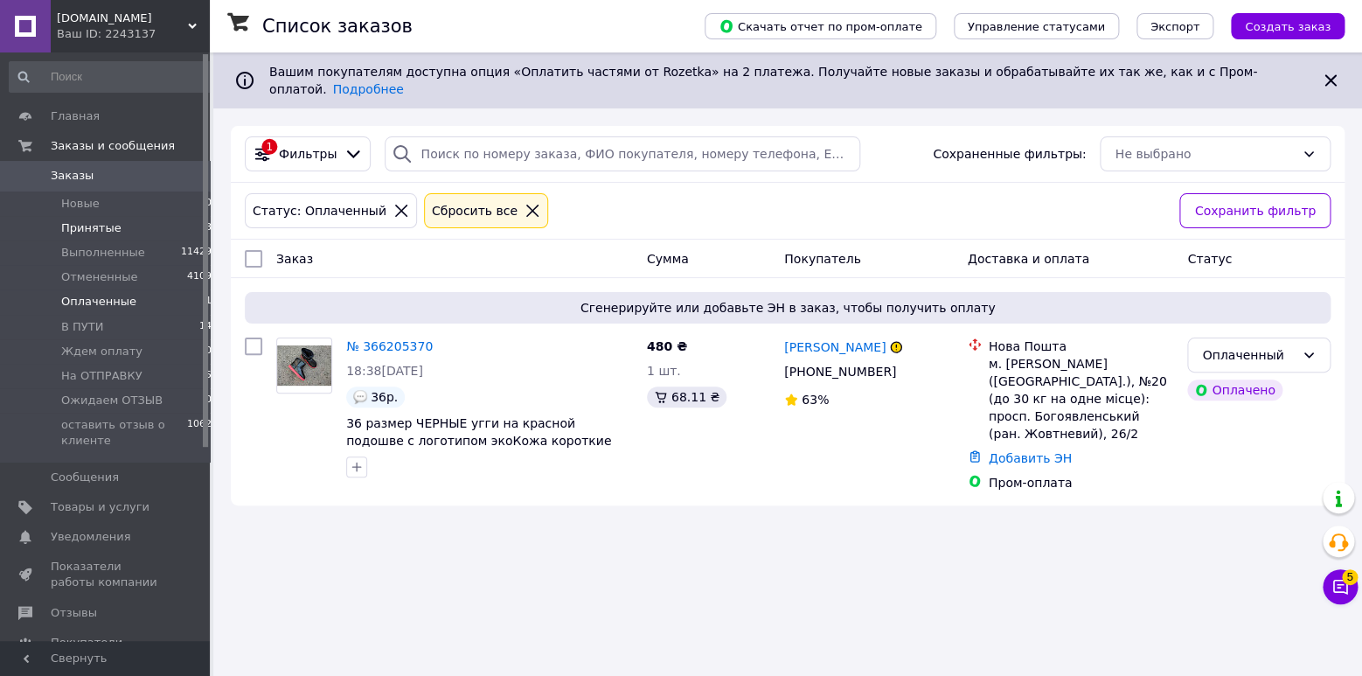
click at [90, 221] on span "Принятые" at bounding box center [91, 228] width 60 height 16
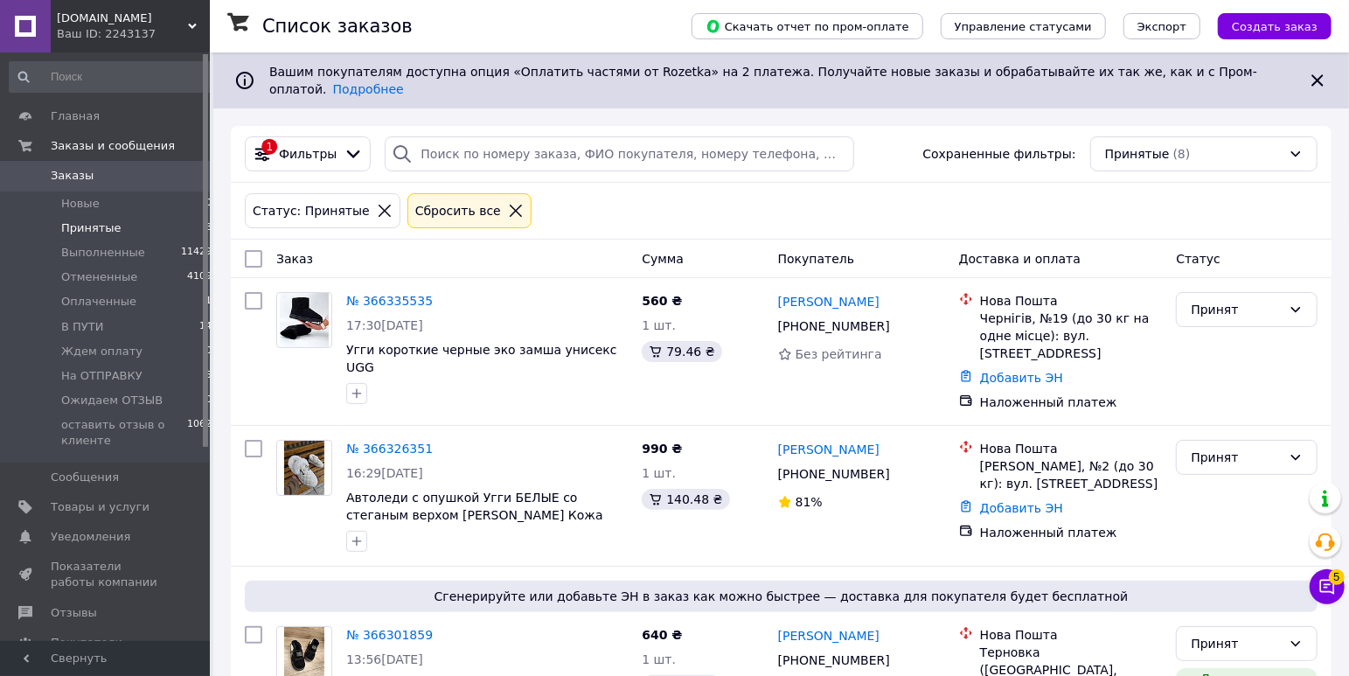
click at [93, 226] on span "Принятые" at bounding box center [91, 228] width 60 height 16
click at [120, 231] on li "Принятые 8" at bounding box center [111, 228] width 222 height 24
click at [73, 226] on span "Принятые" at bounding box center [91, 228] width 60 height 16
